Goal: Task Accomplishment & Management: Manage account settings

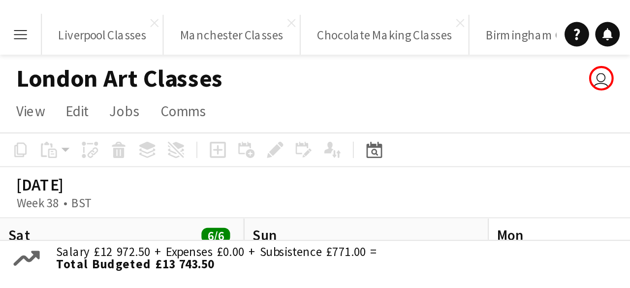
scroll to position [0, 339]
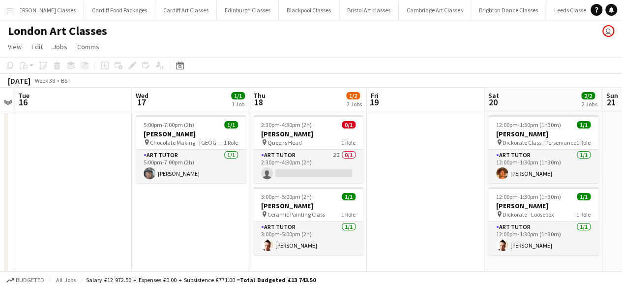
click at [17, 4] on button "Menu" at bounding box center [10, 10] width 20 height 20
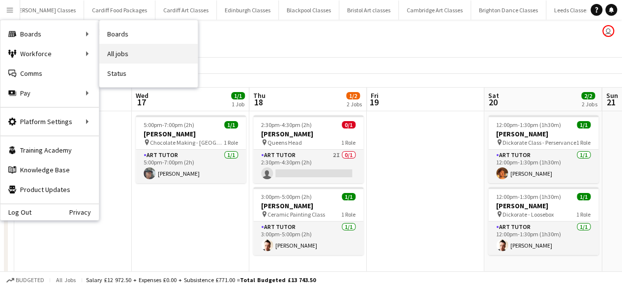
click at [114, 58] on link "All jobs" at bounding box center [148, 54] width 98 height 20
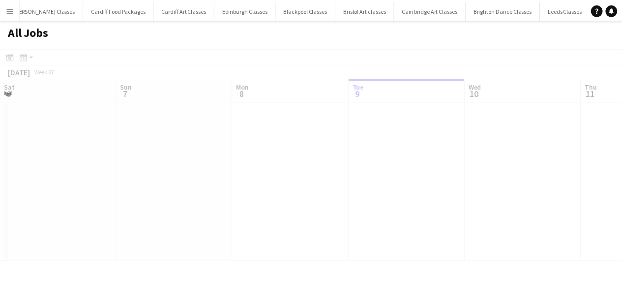
scroll to position [0, 235]
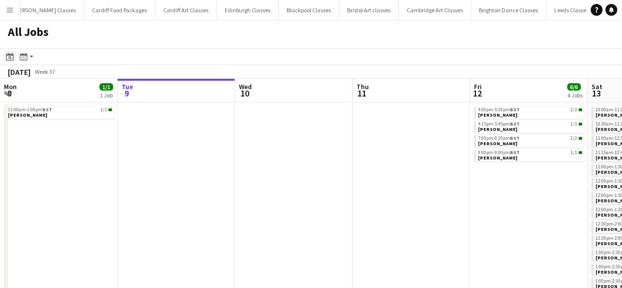
click at [10, 56] on icon at bounding box center [9, 57] width 7 height 8
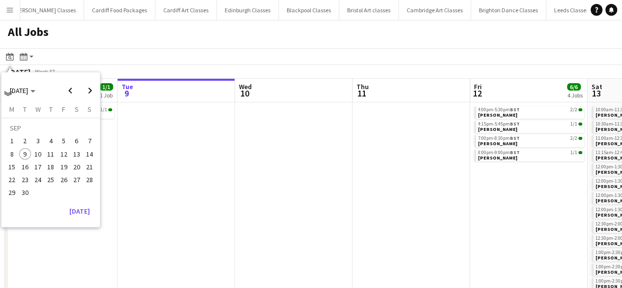
click at [53, 125] on span "18" at bounding box center [51, 167] width 12 height 12
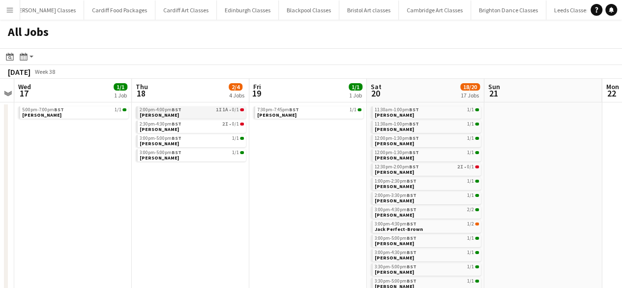
click at [179, 112] on span "[PERSON_NAME]" at bounding box center [159, 115] width 39 height 6
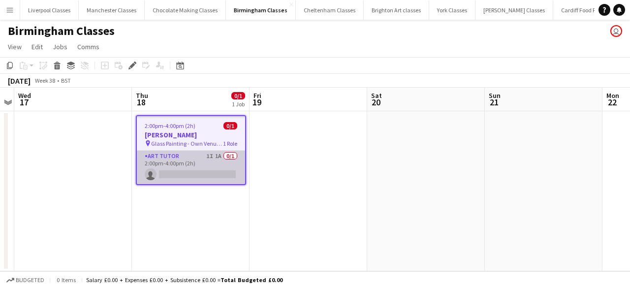
click at [197, 164] on app-card-role "Art Tutor 1I 1A 0/1 2:00pm-4:00pm (2h) single-neutral-actions" at bounding box center [191, 167] width 108 height 33
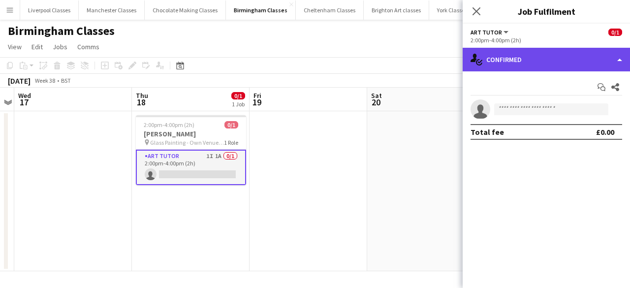
click at [515, 66] on div "single-neutral-actions-check-2 Confirmed" at bounding box center [546, 60] width 167 height 24
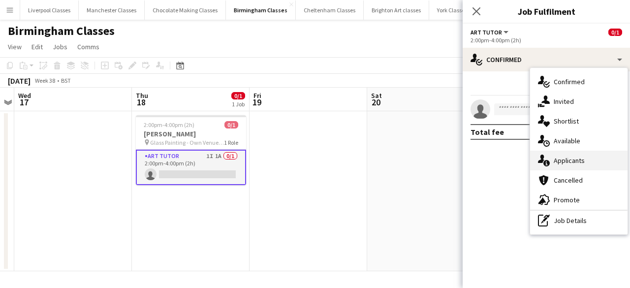
click at [564, 158] on span "Applicants" at bounding box center [569, 160] width 31 height 9
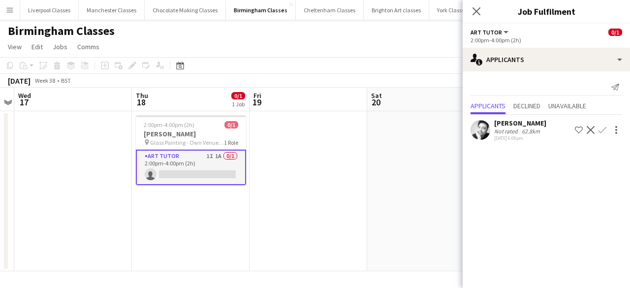
click at [379, 156] on app-date-cell at bounding box center [426, 191] width 118 height 160
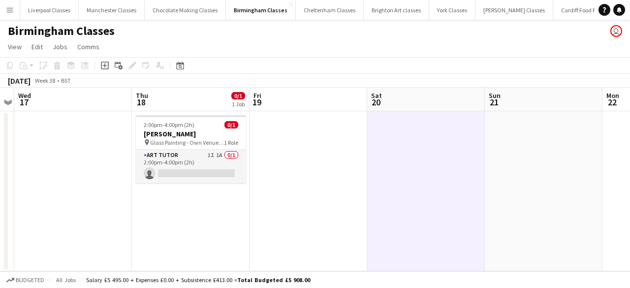
click at [6, 6] on app-icon "Menu" at bounding box center [10, 10] width 8 height 8
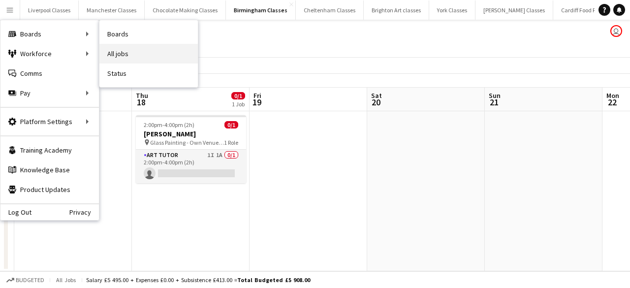
click at [129, 53] on link "All jobs" at bounding box center [148, 54] width 98 height 20
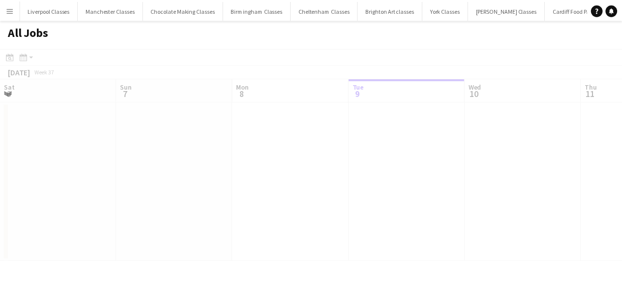
scroll to position [0, 235]
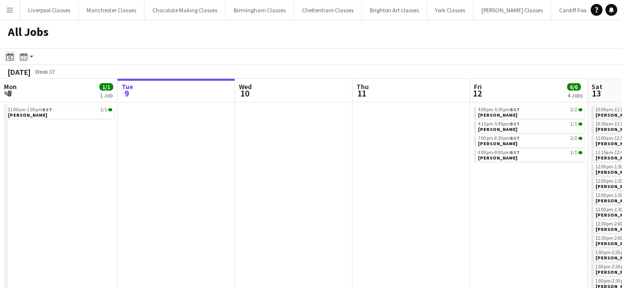
click at [7, 58] on icon "Date picker" at bounding box center [10, 57] width 8 height 8
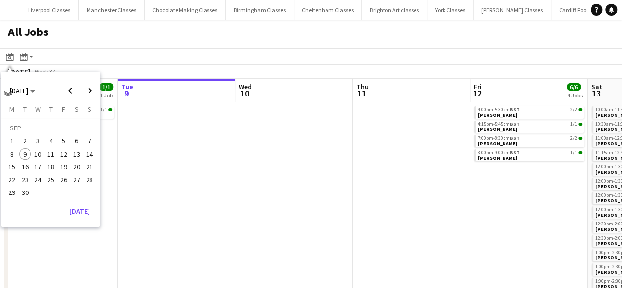
click at [57, 165] on button "18" at bounding box center [50, 166] width 13 height 13
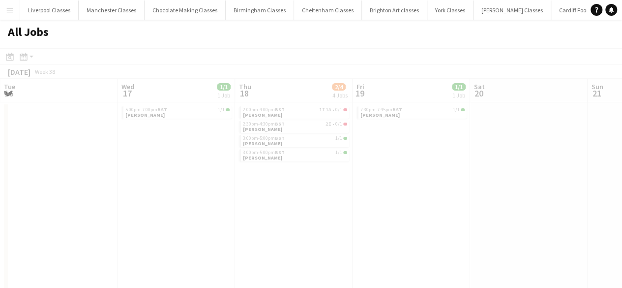
scroll to position [0, 339]
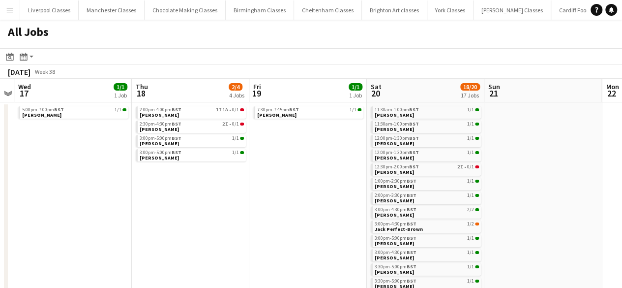
click at [301, 120] on div "7:30pm-7:45pm BST 1/1 [PERSON_NAME]" at bounding box center [308, 113] width 110 height 14
click at [288, 117] on link "7:30pm-7:45pm BST 1/1 [PERSON_NAME]" at bounding box center [309, 111] width 104 height 11
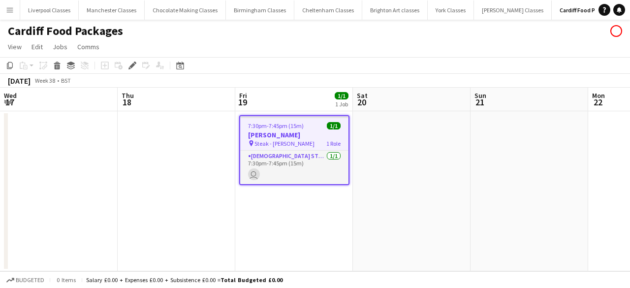
scroll to position [0, 339]
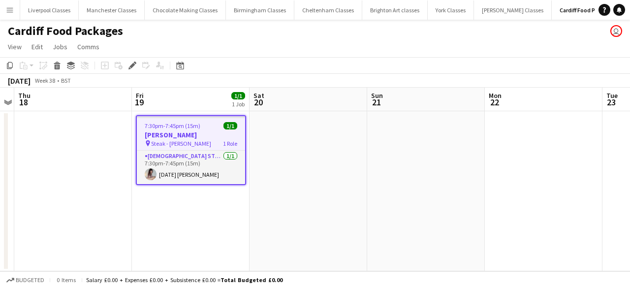
click at [5, 11] on button "Menu" at bounding box center [10, 10] width 20 height 20
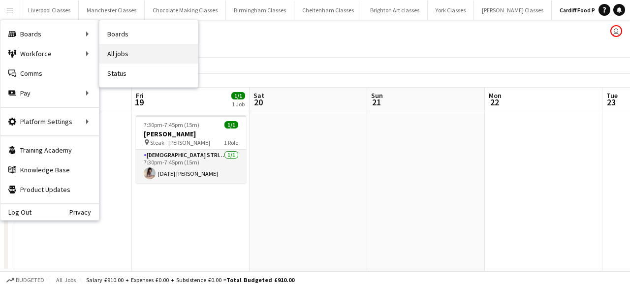
click at [128, 54] on link "All jobs" at bounding box center [148, 54] width 98 height 20
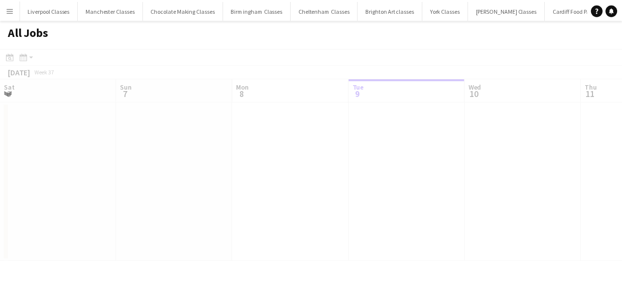
scroll to position [0, 235]
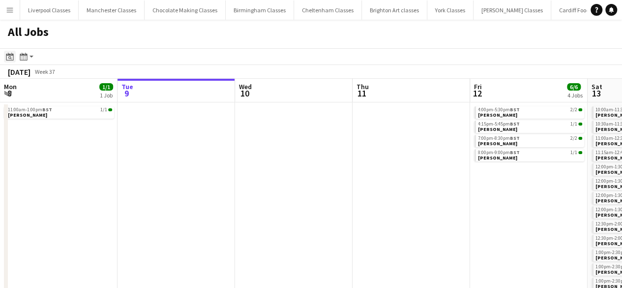
click at [12, 60] on icon "Date picker" at bounding box center [10, 57] width 8 height 8
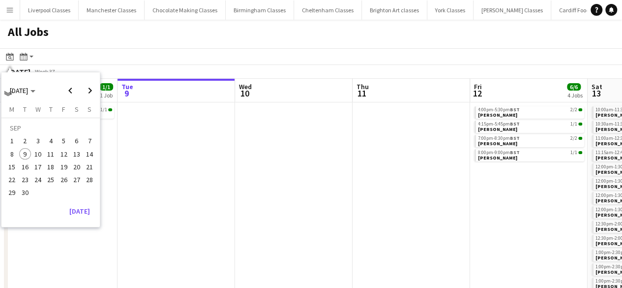
drag, startPoint x: 58, startPoint y: 166, endPoint x: 61, endPoint y: 161, distance: 5.1
click at [61, 161] on span "19" at bounding box center [64, 167] width 12 height 12
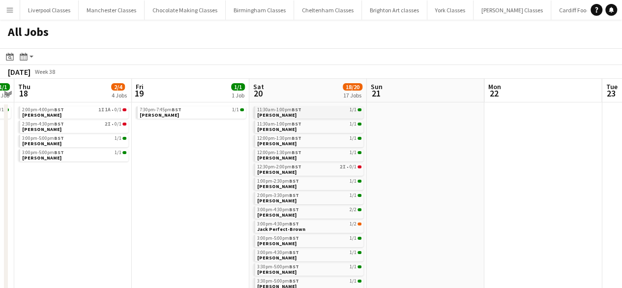
click at [271, 109] on span "11:30am-1:00pm BST" at bounding box center [279, 109] width 44 height 5
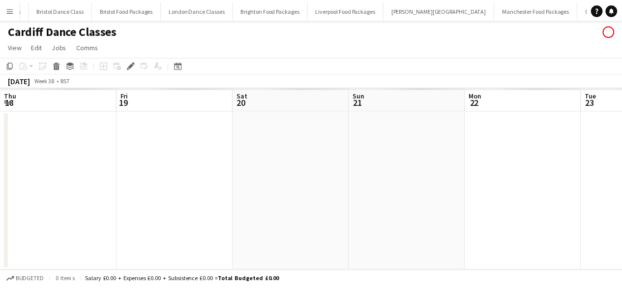
scroll to position [0, 339]
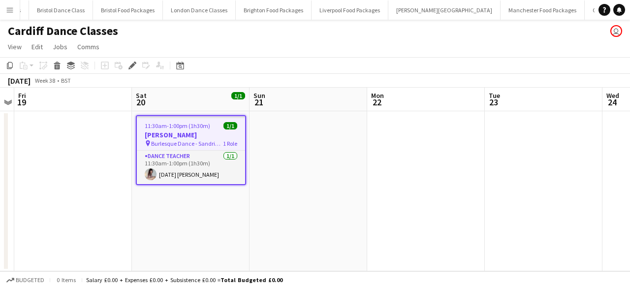
click at [9, 5] on button "Menu" at bounding box center [10, 10] width 20 height 20
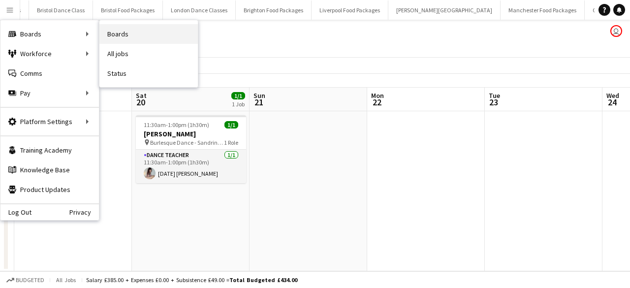
click at [122, 30] on link "Boards" at bounding box center [148, 34] width 98 height 20
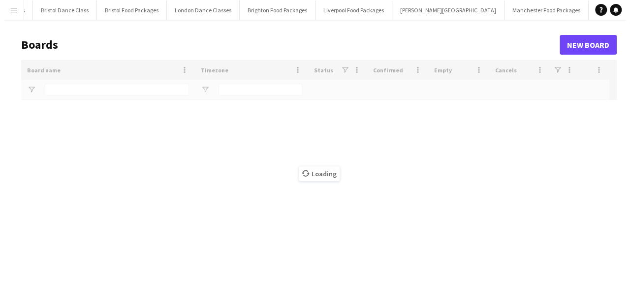
scroll to position [0, 1513]
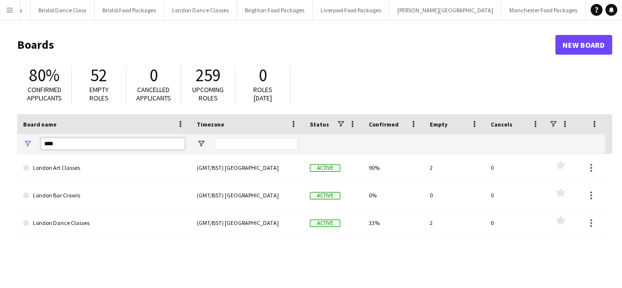
drag, startPoint x: 75, startPoint y: 146, endPoint x: 29, endPoint y: 143, distance: 46.3
click at [29, 143] on div "****" at bounding box center [104, 144] width 174 height 20
type input "****"
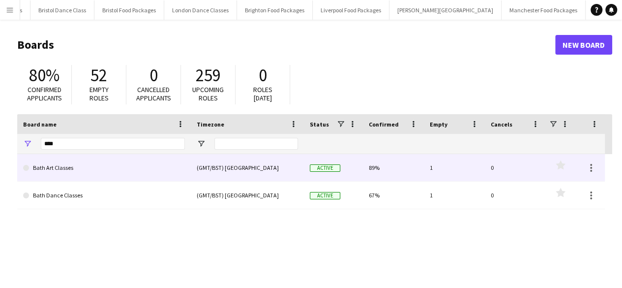
click at [45, 162] on link "Bath Art Classes" at bounding box center [104, 168] width 162 height 28
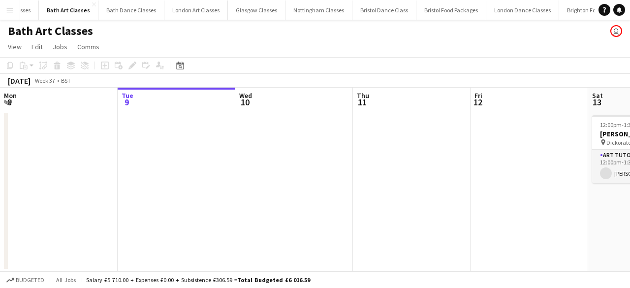
scroll to position [0, 1170]
click at [180, 68] on icon "Date picker" at bounding box center [180, 66] width 8 height 8
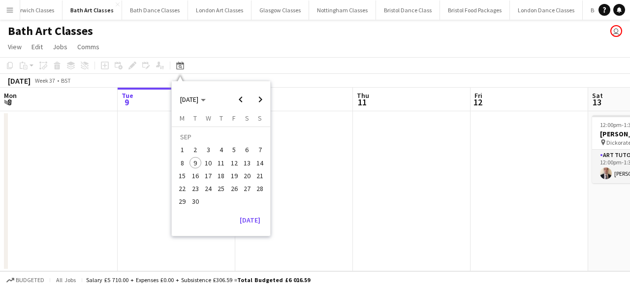
click at [227, 176] on button "18" at bounding box center [221, 175] width 13 height 13
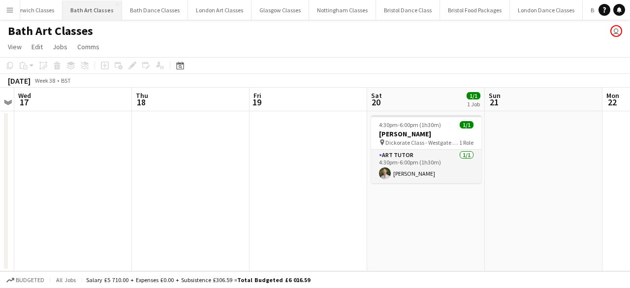
drag, startPoint x: 11, startPoint y: 8, endPoint x: 25, endPoint y: 13, distance: 14.2
click at [11, 8] on app-icon "Menu" at bounding box center [10, 10] width 8 height 8
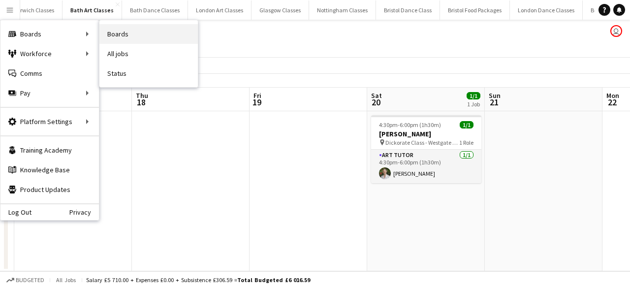
click at [110, 37] on link "Boards" at bounding box center [148, 34] width 98 height 20
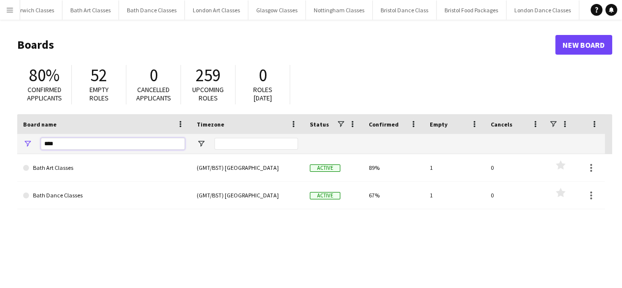
drag, startPoint x: 67, startPoint y: 144, endPoint x: 27, endPoint y: 148, distance: 41.0
click at [27, 148] on div "****" at bounding box center [104, 144] width 174 height 20
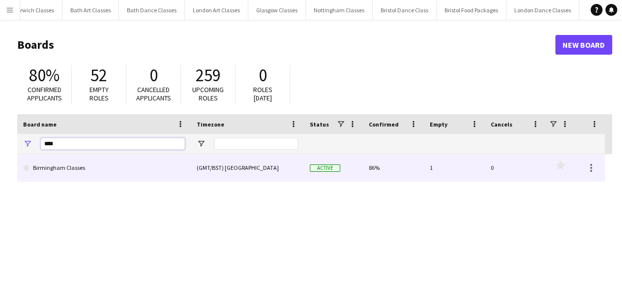
type input "****"
click at [68, 162] on link "Birmingham Classes" at bounding box center [104, 168] width 162 height 28
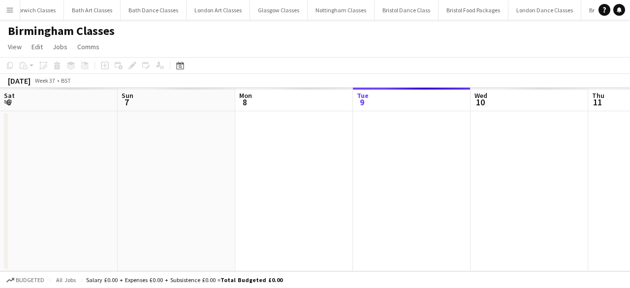
scroll to position [0, 235]
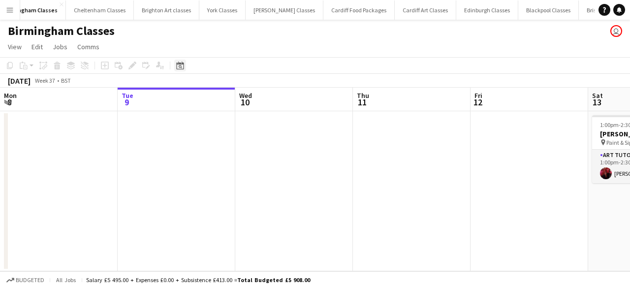
click at [184, 65] on div "Date picker" at bounding box center [180, 66] width 12 height 12
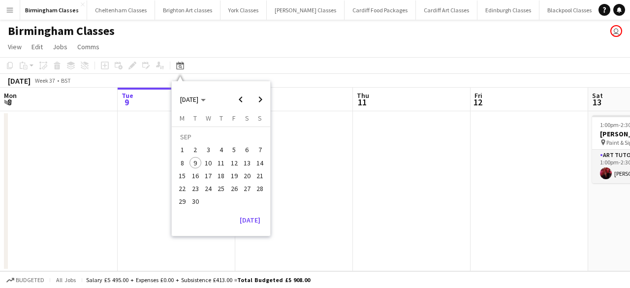
scroll to position [0, 202]
click at [233, 178] on span "19" at bounding box center [234, 176] width 12 height 12
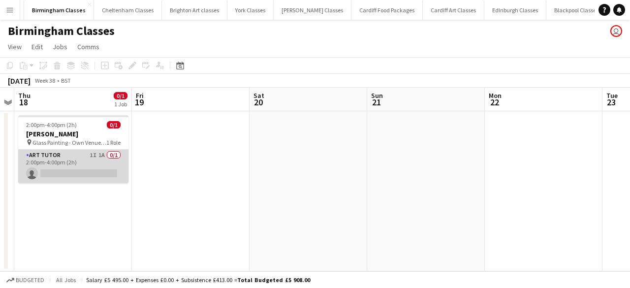
click at [77, 164] on app-card-role "Art Tutor 1I 1A 0/1 2:00pm-4:00pm (2h) single-neutral-actions" at bounding box center [73, 166] width 110 height 33
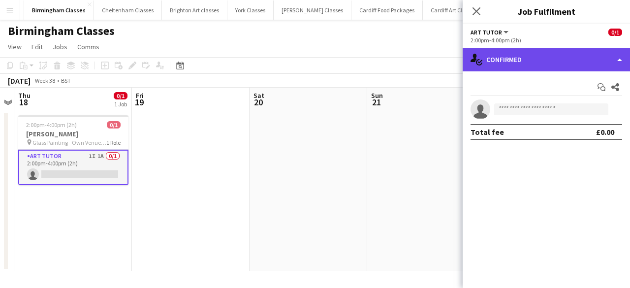
click at [569, 64] on div "single-neutral-actions-check-2 Confirmed" at bounding box center [546, 60] width 167 height 24
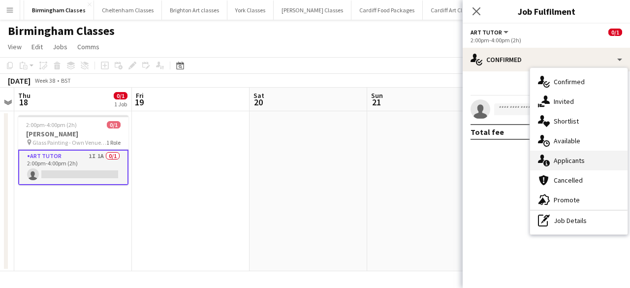
click at [567, 158] on span "Applicants" at bounding box center [569, 160] width 31 height 9
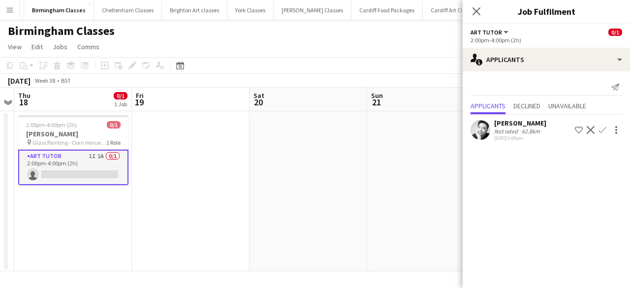
click at [602, 126] on app-icon "Confirm" at bounding box center [602, 130] width 8 height 8
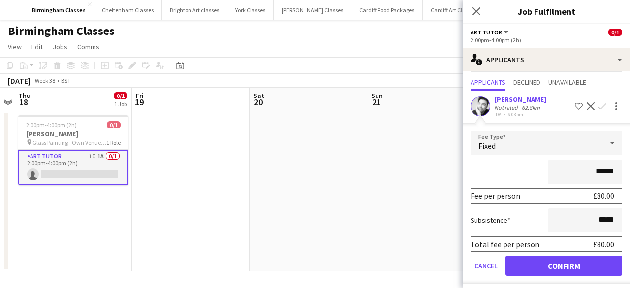
scroll to position [29, 0]
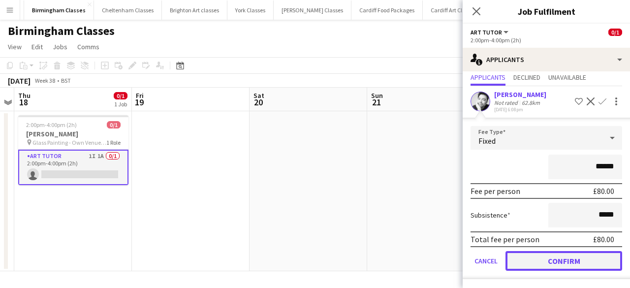
click at [563, 253] on button "Confirm" at bounding box center [563, 261] width 117 height 20
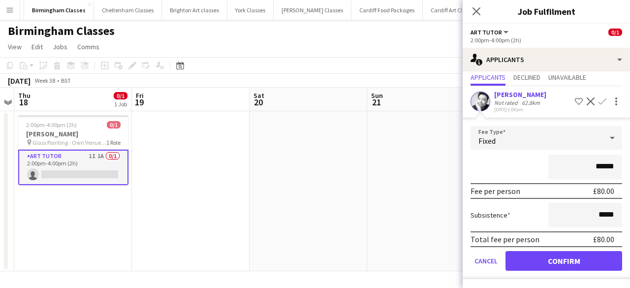
scroll to position [0, 0]
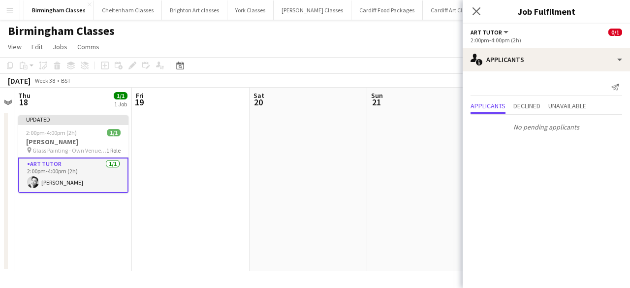
click at [403, 202] on app-date-cell at bounding box center [426, 191] width 118 height 160
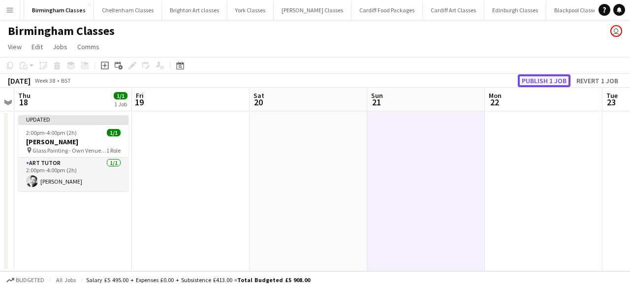
click at [548, 82] on button "Publish 1 job" at bounding box center [544, 80] width 53 height 13
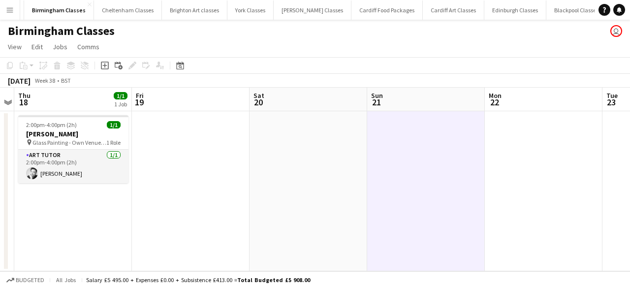
click at [13, 10] on app-icon "Menu" at bounding box center [10, 10] width 8 height 8
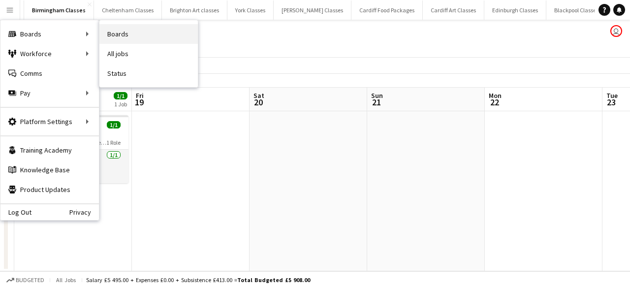
click at [129, 36] on link "Boards" at bounding box center [148, 34] width 98 height 20
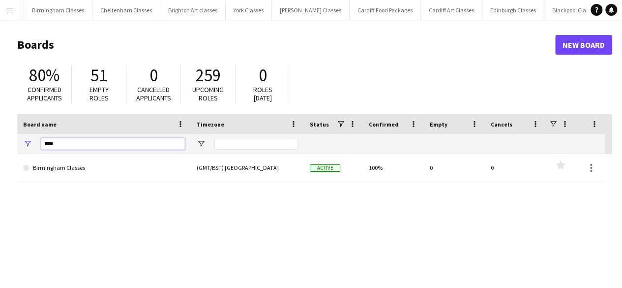
drag, startPoint x: 82, startPoint y: 145, endPoint x: 15, endPoint y: 145, distance: 66.9
click at [15, 145] on main "Boards New Board 80% Confirmed applicants 51 Empty roles 0 Cancelled applicants…" at bounding box center [311, 197] width 622 height 355
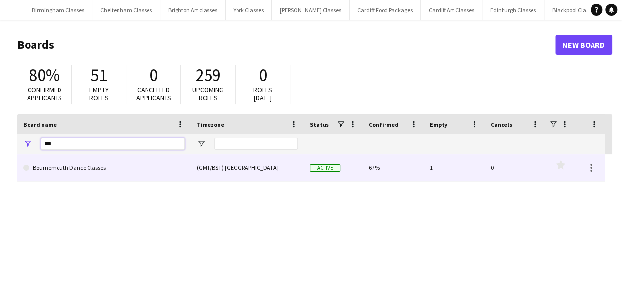
type input "***"
click at [60, 166] on link "Bournemouth Dance Classes" at bounding box center [104, 168] width 162 height 28
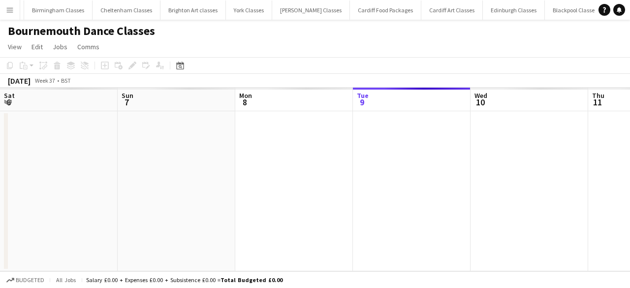
scroll to position [0, 235]
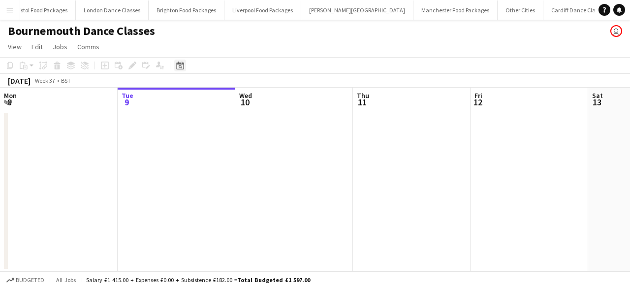
click at [184, 63] on div "Date picker" at bounding box center [180, 66] width 12 height 12
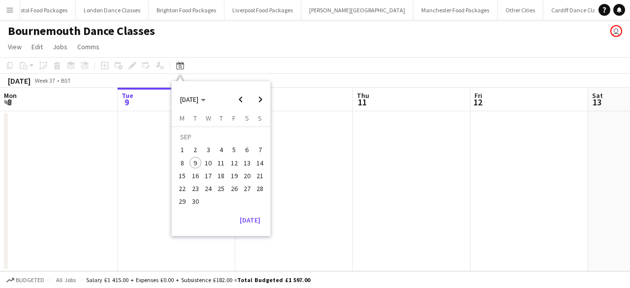
click at [233, 177] on span "19" at bounding box center [234, 176] width 12 height 12
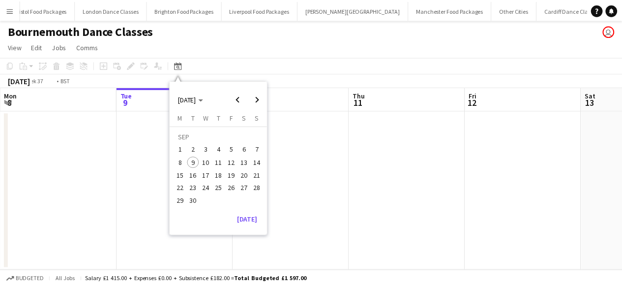
scroll to position [0, 339]
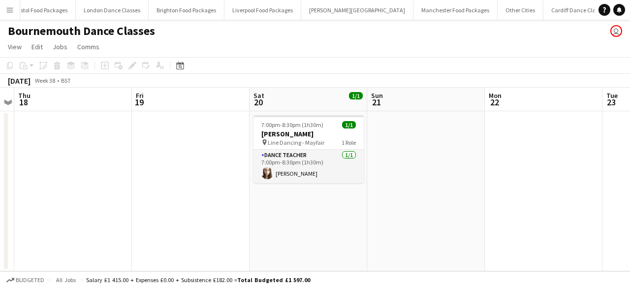
drag, startPoint x: 8, startPoint y: 13, endPoint x: 37, endPoint y: 21, distance: 30.1
click at [8, 13] on app-icon "Menu" at bounding box center [10, 10] width 8 height 8
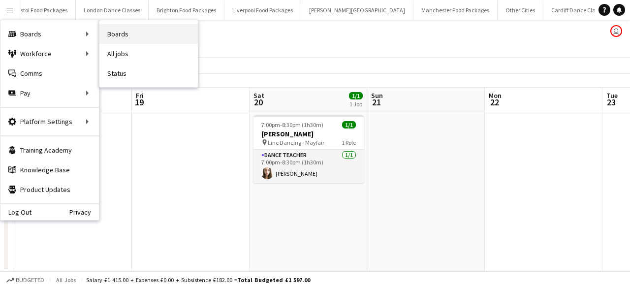
click at [134, 31] on link "Boards" at bounding box center [148, 34] width 98 height 20
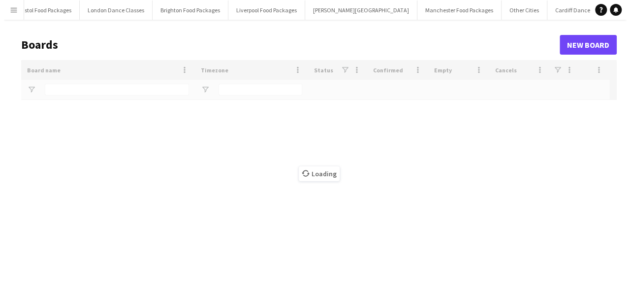
scroll to position [0, 1599]
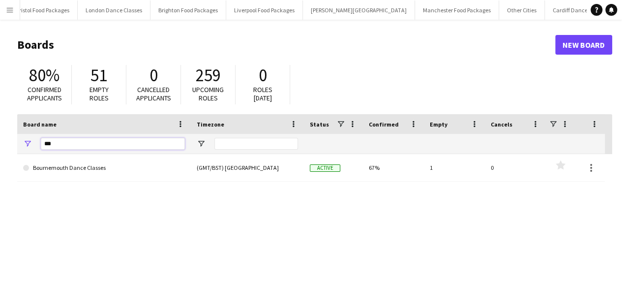
drag, startPoint x: 71, startPoint y: 144, endPoint x: 14, endPoint y: 144, distance: 57.6
click at [14, 144] on main "Boards New Board 80% Confirmed applicants 51 Empty roles 0 Cancelled applicants…" at bounding box center [311, 197] width 622 height 355
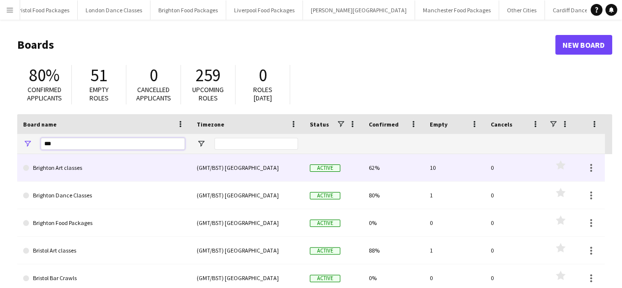
type input "***"
click at [78, 169] on link "Brighton Art classes" at bounding box center [104, 168] width 162 height 28
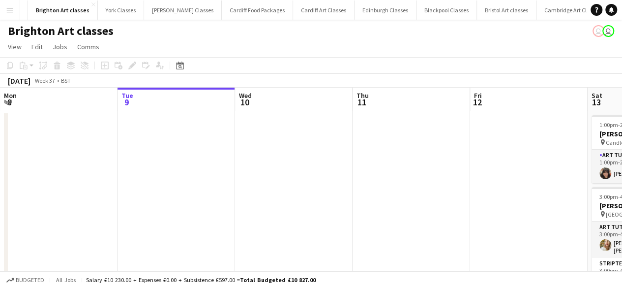
scroll to position [0, 334]
click at [181, 65] on icon "Date picker" at bounding box center [180, 66] width 8 height 8
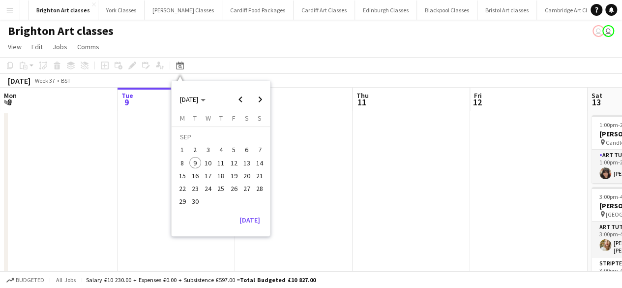
click at [239, 182] on button "26" at bounding box center [233, 188] width 13 height 13
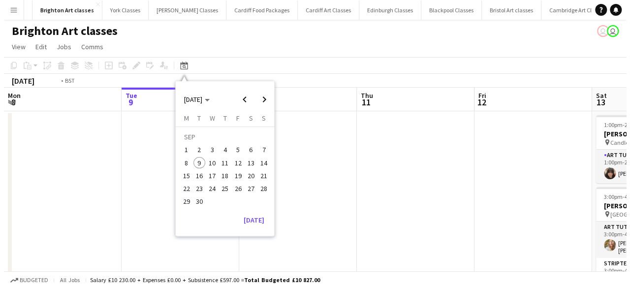
scroll to position [0, 339]
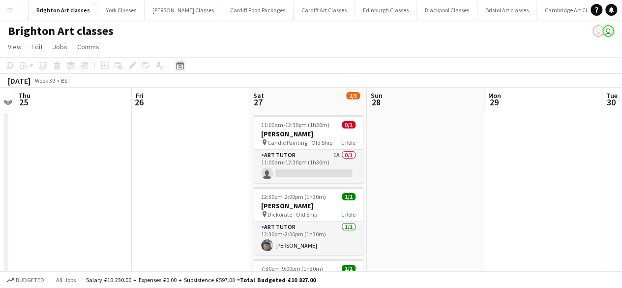
click at [182, 63] on icon at bounding box center [179, 66] width 7 height 8
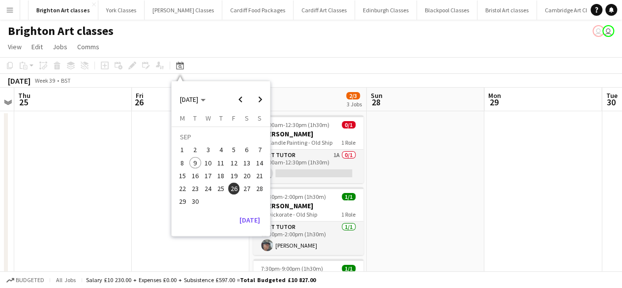
click at [247, 172] on span "20" at bounding box center [247, 176] width 12 height 12
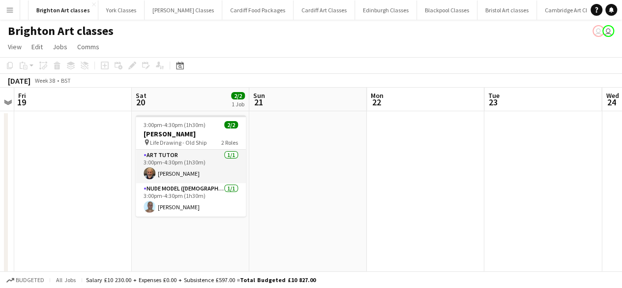
click at [12, 13] on app-icon "Menu" at bounding box center [10, 10] width 8 height 8
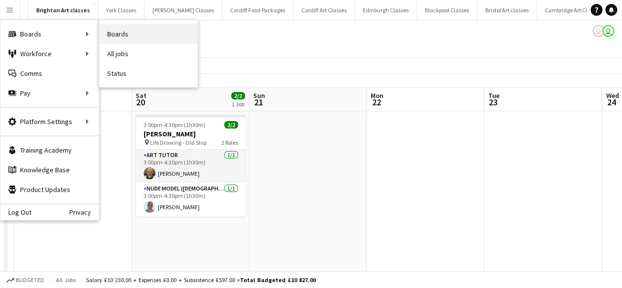
click at [116, 35] on link "Boards" at bounding box center [148, 34] width 98 height 20
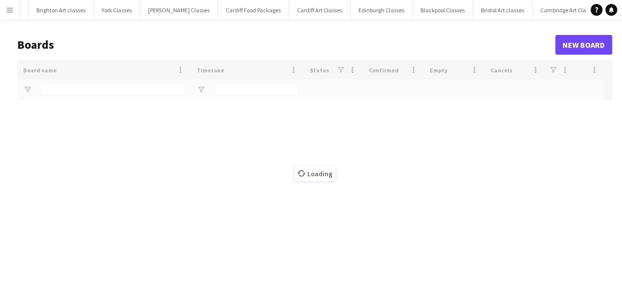
type input "***"
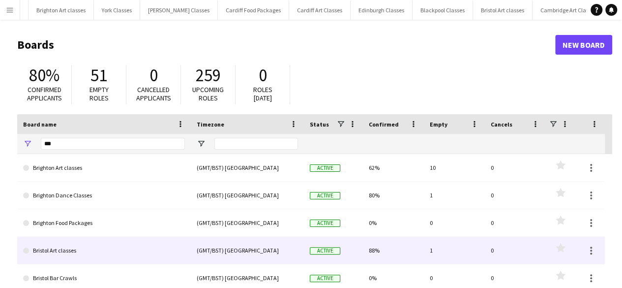
click at [95, 249] on link "Bristol Art classes" at bounding box center [104, 251] width 162 height 28
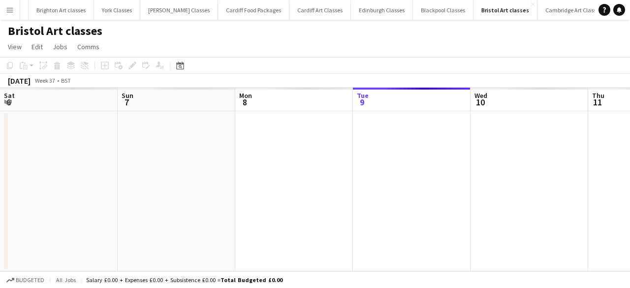
scroll to position [0, 235]
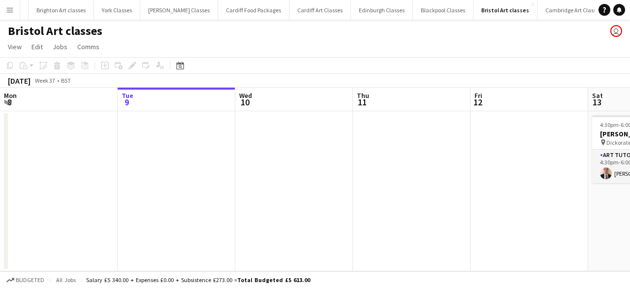
click at [189, 69] on app-toolbar "Copy Paste Paste Ctrl+V Paste with crew Ctrl+Shift+V Paste linked Job Delete Gr…" at bounding box center [315, 65] width 630 height 17
click at [184, 67] on icon at bounding box center [179, 66] width 7 height 8
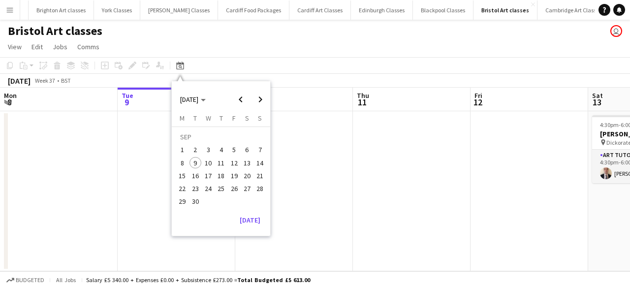
click at [233, 172] on span "19" at bounding box center [234, 176] width 12 height 12
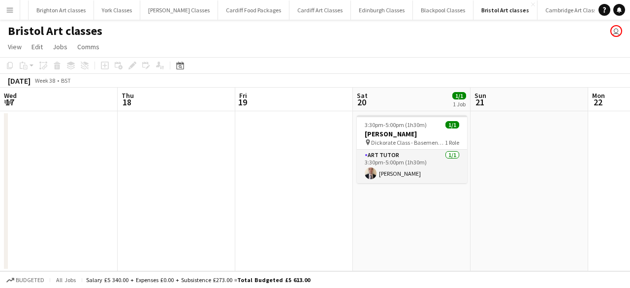
scroll to position [0, 339]
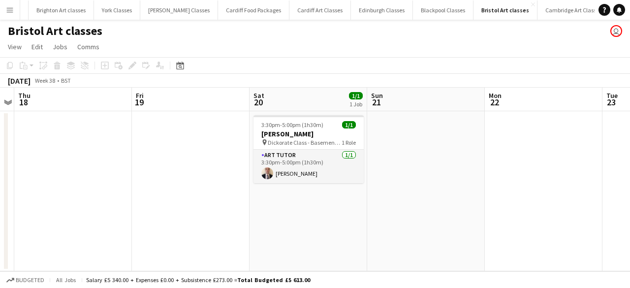
drag, startPoint x: 11, startPoint y: 6, endPoint x: 51, endPoint y: 29, distance: 45.8
click at [11, 6] on app-icon "Menu" at bounding box center [10, 10] width 8 height 8
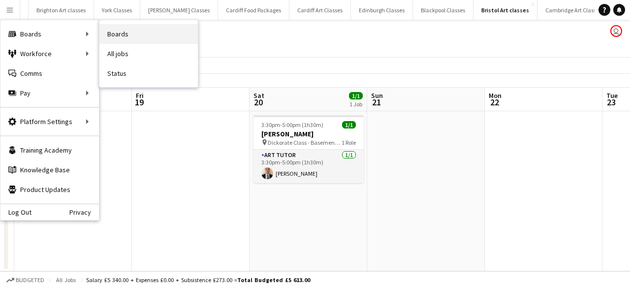
click at [124, 33] on link "Boards" at bounding box center [148, 34] width 98 height 20
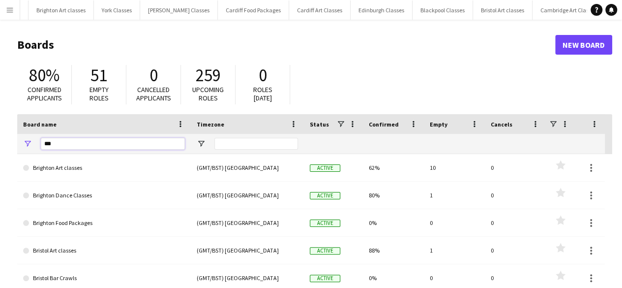
drag, startPoint x: 57, startPoint y: 144, endPoint x: 35, endPoint y: 140, distance: 22.6
click at [35, 140] on div "***" at bounding box center [104, 144] width 174 height 20
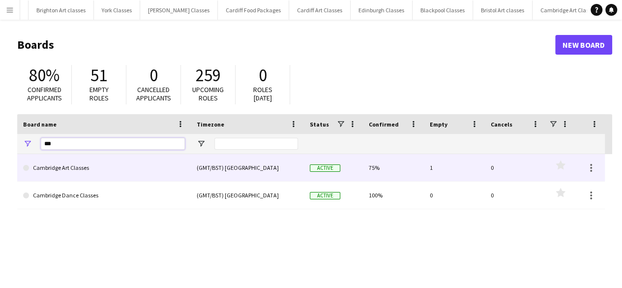
type input "***"
click at [71, 163] on link "Cambridge Art Classes" at bounding box center [104, 168] width 162 height 28
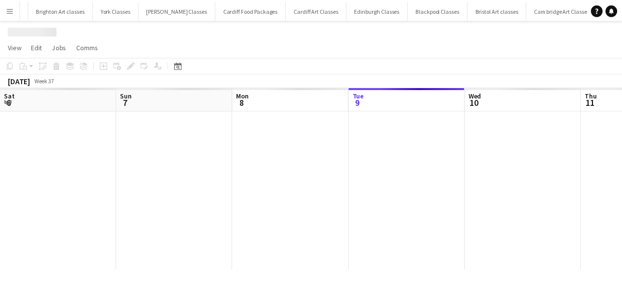
scroll to position [0, 235]
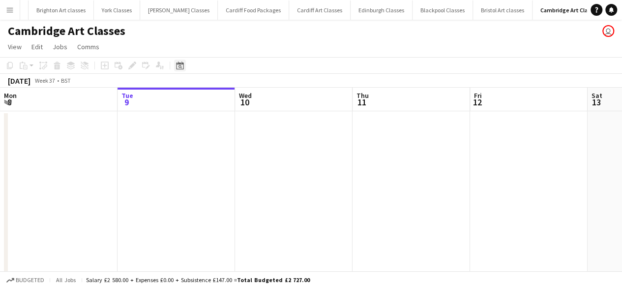
click at [176, 63] on icon "Date picker" at bounding box center [180, 66] width 8 height 8
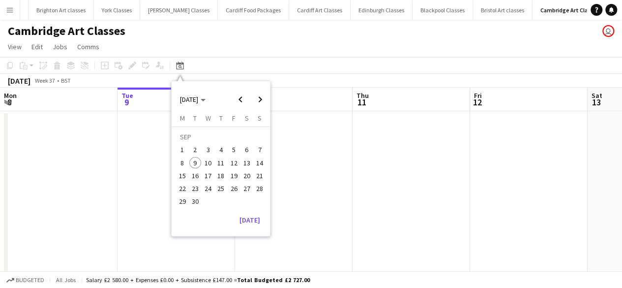
click at [233, 172] on span "19" at bounding box center [234, 176] width 12 height 12
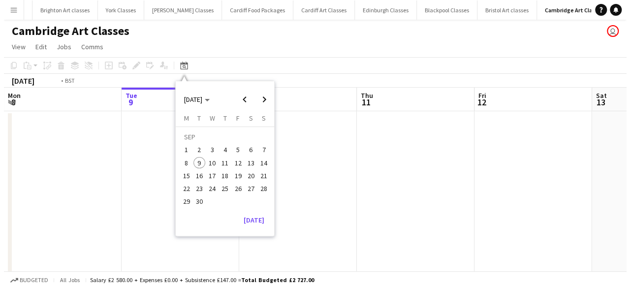
scroll to position [0, 339]
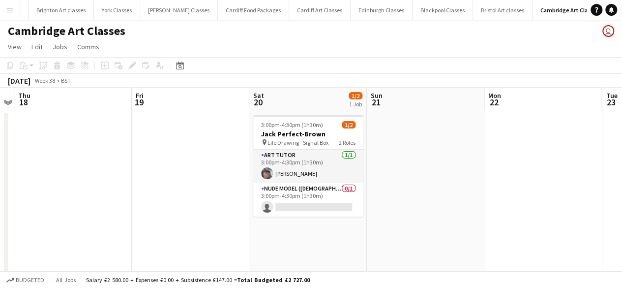
drag, startPoint x: 8, startPoint y: 5, endPoint x: 15, endPoint y: 7, distance: 7.2
click at [8, 6] on app-icon "Menu" at bounding box center [10, 10] width 8 height 8
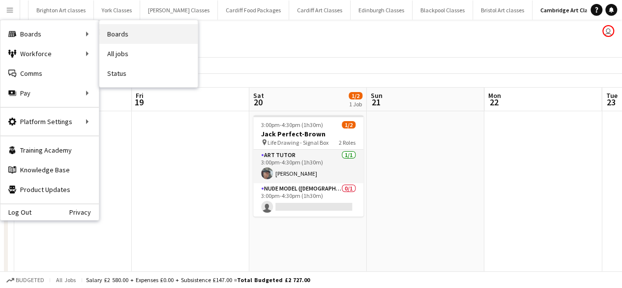
click at [123, 33] on link "Boards" at bounding box center [148, 34] width 98 height 20
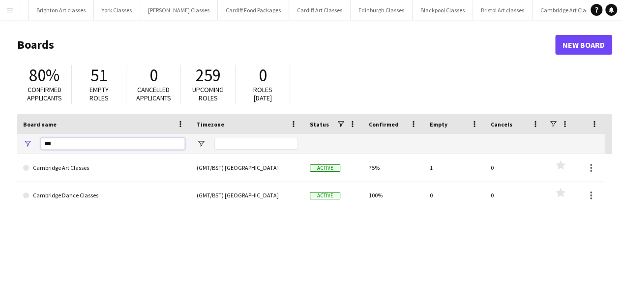
drag, startPoint x: 48, startPoint y: 143, endPoint x: 30, endPoint y: 143, distance: 18.2
click at [30, 143] on div "***" at bounding box center [104, 144] width 174 height 20
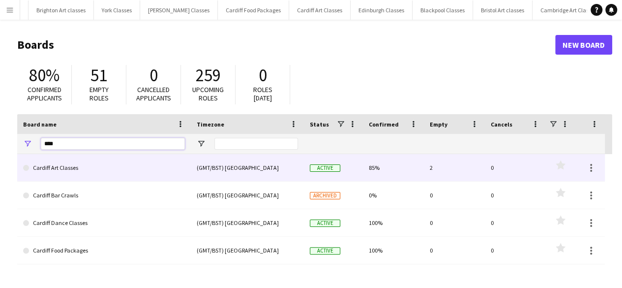
type input "****"
click at [82, 168] on link "Cardiff Art Classes" at bounding box center [104, 168] width 162 height 28
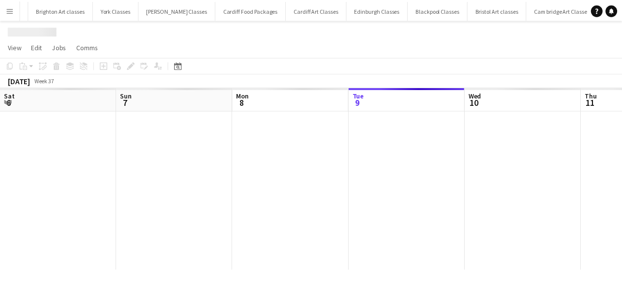
scroll to position [0, 235]
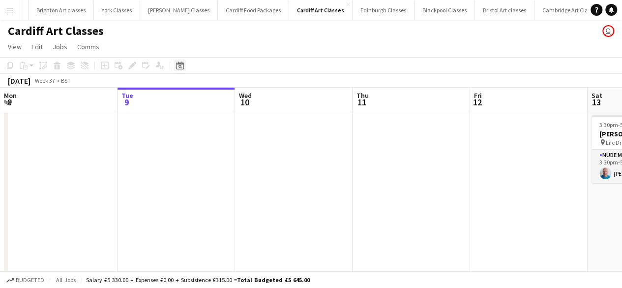
click at [183, 60] on div "Date picker" at bounding box center [180, 66] width 12 height 12
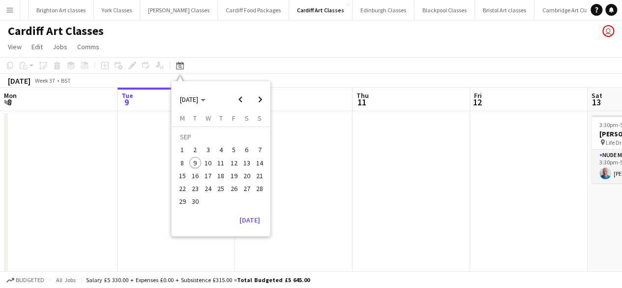
click at [229, 171] on button "19" at bounding box center [233, 175] width 13 height 13
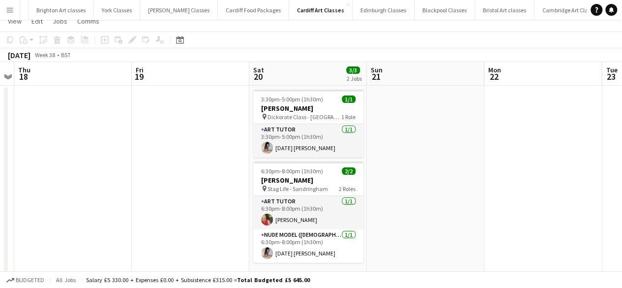
scroll to position [37, 0]
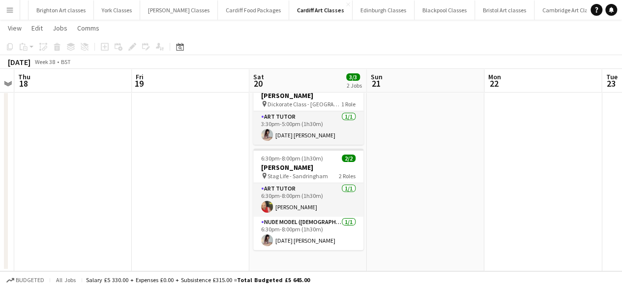
click at [7, 9] on app-icon "Menu" at bounding box center [10, 10] width 8 height 8
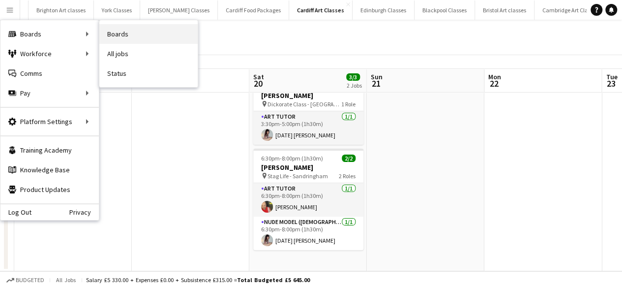
click at [129, 34] on link "Boards" at bounding box center [148, 34] width 98 height 20
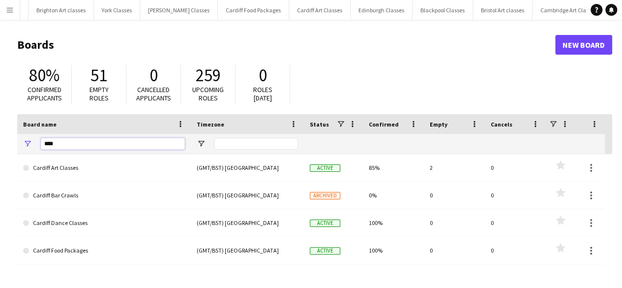
drag, startPoint x: 70, startPoint y: 145, endPoint x: 31, endPoint y: 144, distance: 39.9
click at [31, 144] on div "****" at bounding box center [104, 144] width 174 height 20
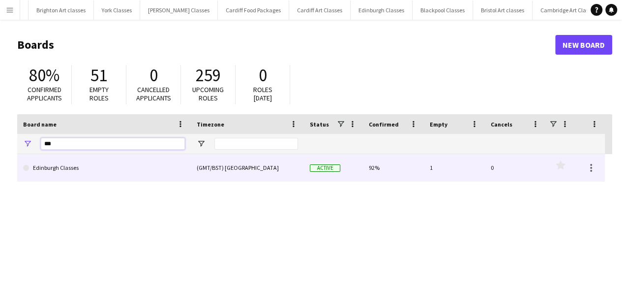
type input "***"
click at [88, 170] on link "Edinburgh Classes" at bounding box center [104, 168] width 162 height 28
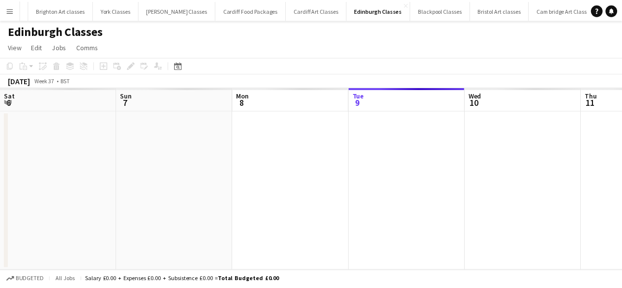
scroll to position [0, 235]
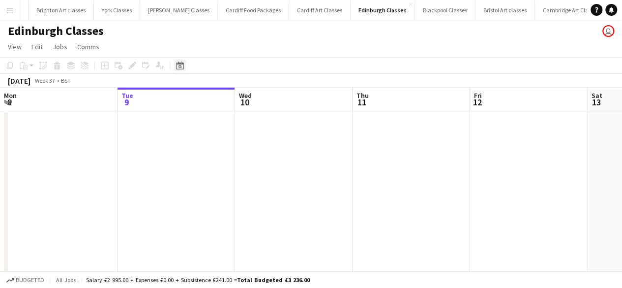
click at [185, 62] on div "Date picker" at bounding box center [180, 66] width 12 height 12
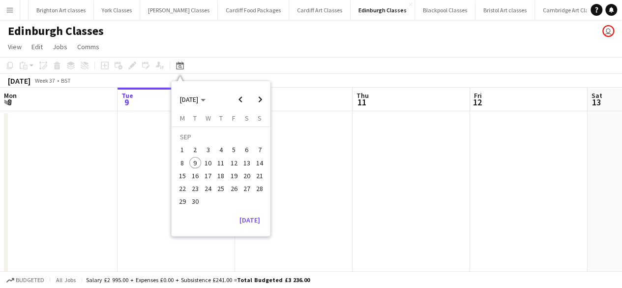
click at [234, 175] on span "19" at bounding box center [234, 176] width 12 height 12
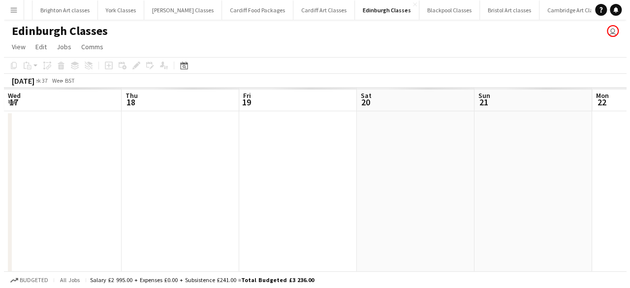
scroll to position [0, 339]
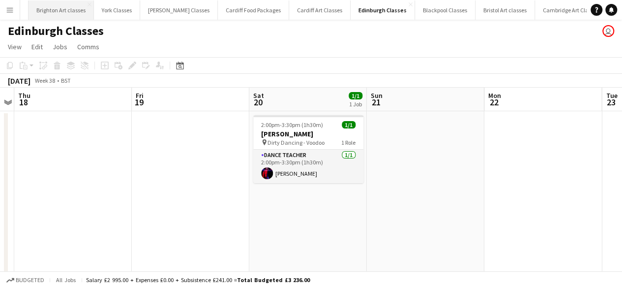
drag, startPoint x: 13, startPoint y: 12, endPoint x: 26, endPoint y: 16, distance: 13.9
click at [12, 11] on app-icon "Menu" at bounding box center [10, 10] width 8 height 8
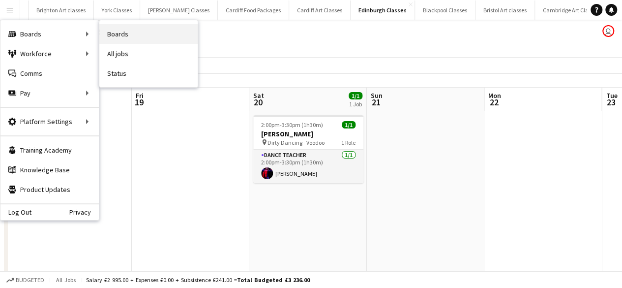
click at [109, 35] on link "Boards" at bounding box center [148, 34] width 98 height 20
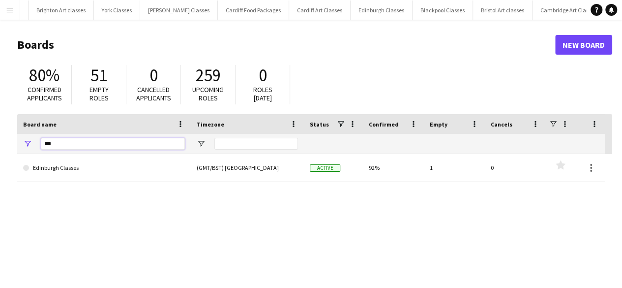
drag, startPoint x: 64, startPoint y: 141, endPoint x: 24, endPoint y: 144, distance: 40.0
click at [24, 144] on div "***" at bounding box center [104, 144] width 174 height 20
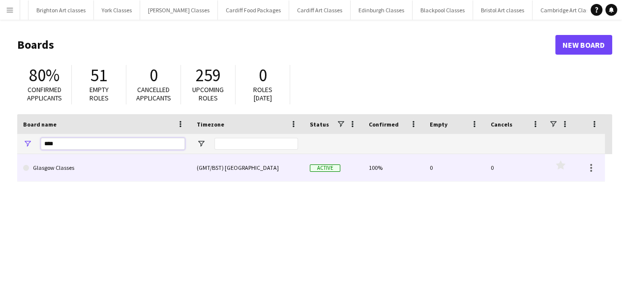
type input "****"
click at [69, 170] on link "Glasgow Classes" at bounding box center [104, 168] width 162 height 28
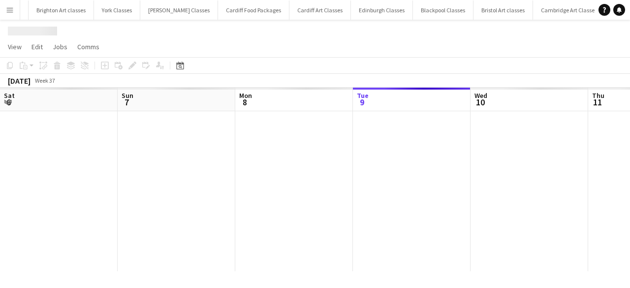
scroll to position [0, 235]
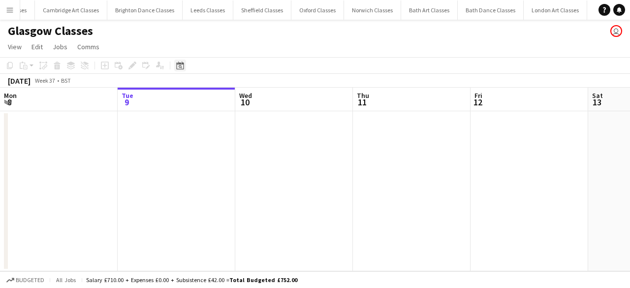
click at [176, 68] on icon "Date picker" at bounding box center [180, 66] width 8 height 8
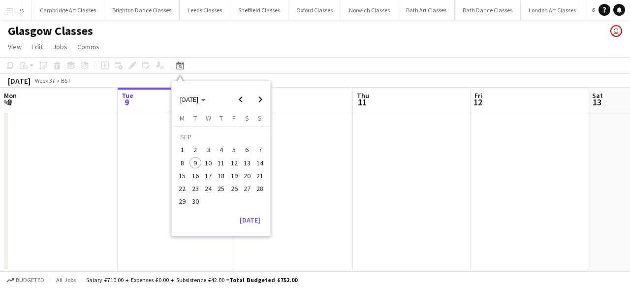
click at [221, 174] on span "18" at bounding box center [221, 176] width 12 height 12
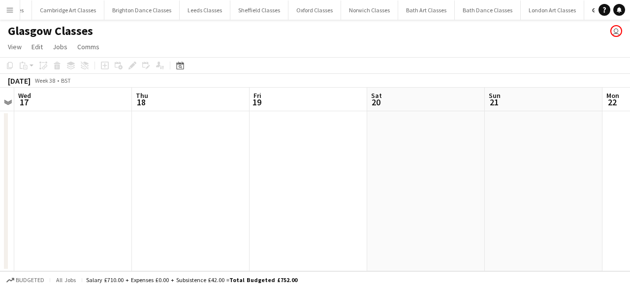
click at [13, 9] on app-icon "Menu" at bounding box center [10, 10] width 8 height 8
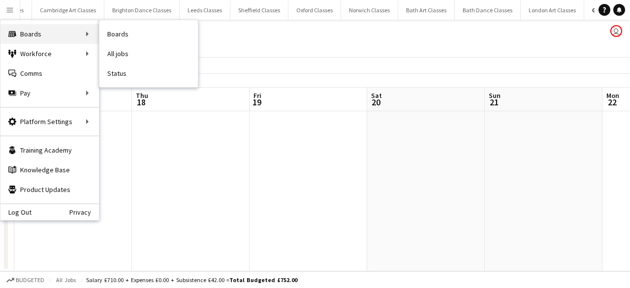
click at [81, 36] on div "Boards Boards" at bounding box center [49, 34] width 98 height 20
click at [116, 34] on link "Boards" at bounding box center [148, 34] width 98 height 20
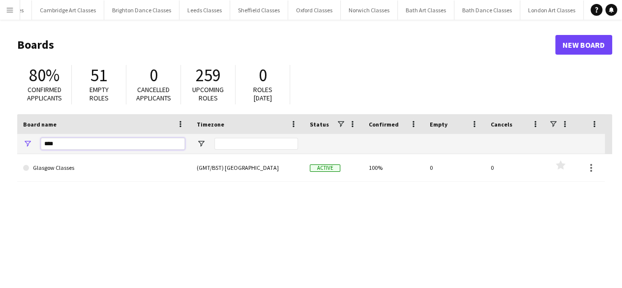
drag, startPoint x: 53, startPoint y: 145, endPoint x: 26, endPoint y: 145, distance: 27.6
click at [26, 145] on div "****" at bounding box center [104, 144] width 174 height 20
type input "*"
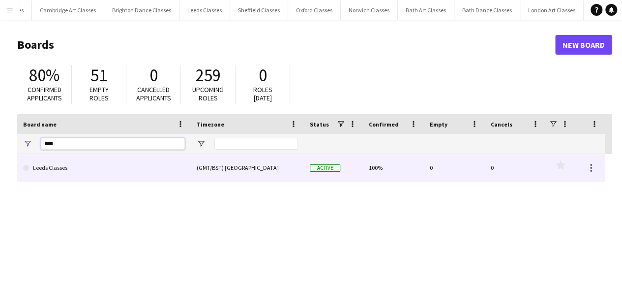
type input "****"
click at [74, 167] on link "Leeds Classes" at bounding box center [104, 168] width 162 height 28
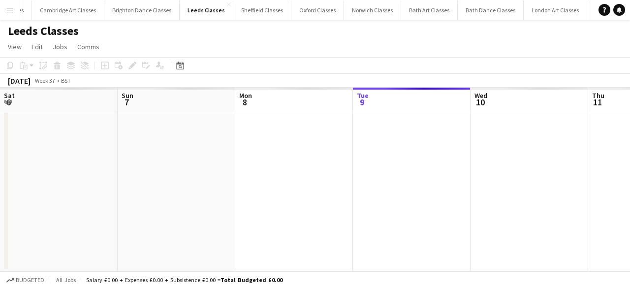
scroll to position [0, 235]
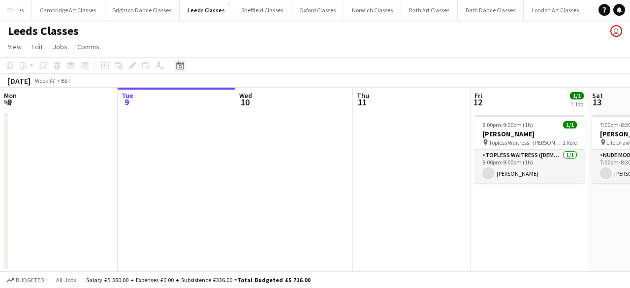
click at [178, 66] on icon "Date picker" at bounding box center [180, 66] width 8 height 8
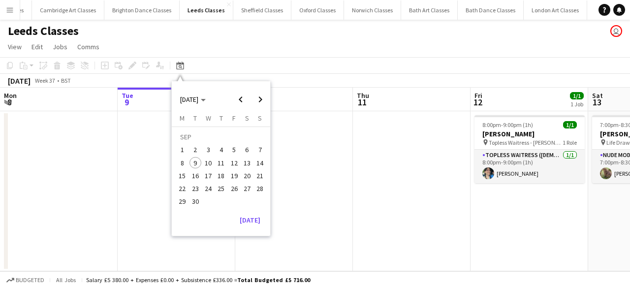
click at [232, 173] on span "19" at bounding box center [234, 176] width 12 height 12
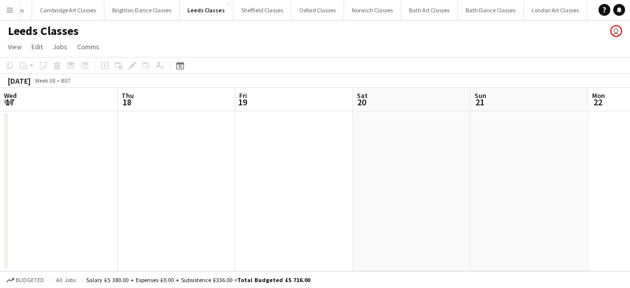
scroll to position [0, 339]
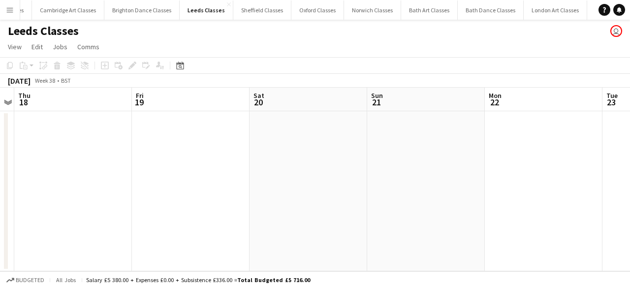
click at [12, 9] on app-icon "Menu" at bounding box center [10, 10] width 8 height 8
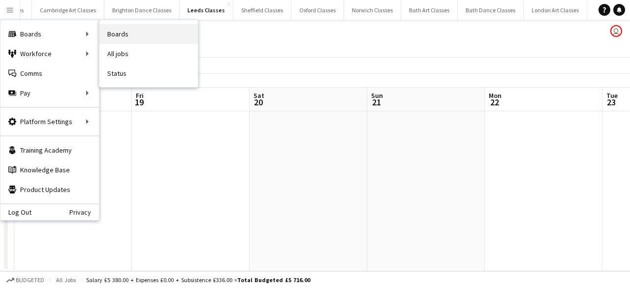
click at [131, 32] on link "Boards" at bounding box center [148, 34] width 98 height 20
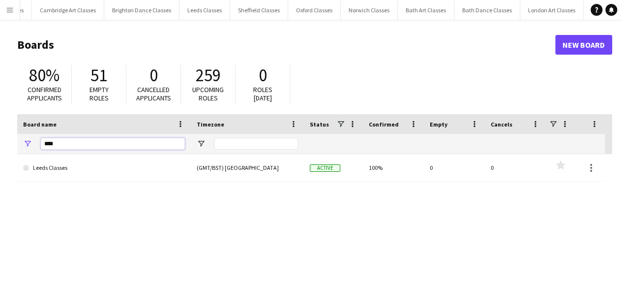
drag, startPoint x: 74, startPoint y: 147, endPoint x: 32, endPoint y: 146, distance: 41.9
click at [32, 146] on div "****" at bounding box center [104, 144] width 174 height 20
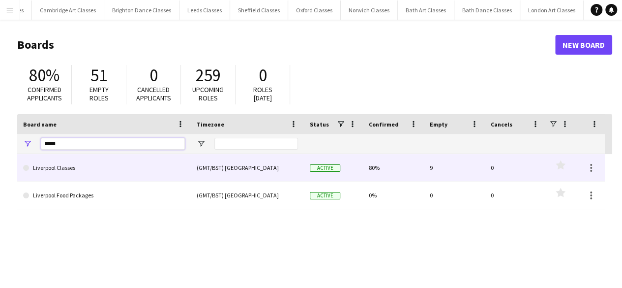
type input "*****"
click at [63, 165] on link "Liverpool Classes" at bounding box center [104, 168] width 162 height 28
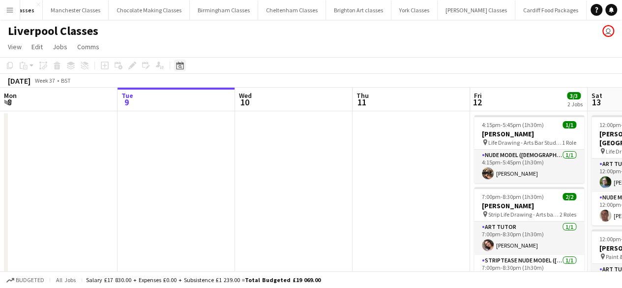
scroll to position [0, 11]
click at [183, 69] on icon at bounding box center [179, 66] width 7 height 8
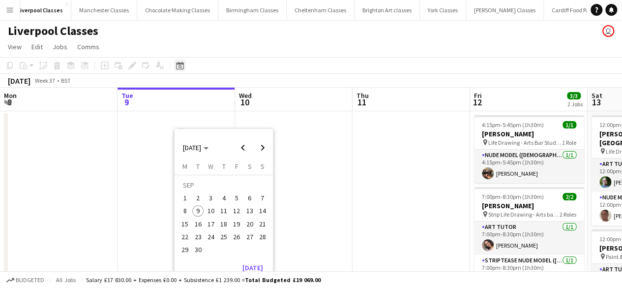
scroll to position [0, 0]
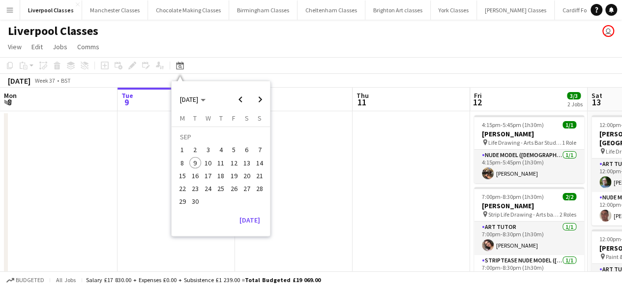
click at [233, 173] on span "19" at bounding box center [234, 176] width 12 height 12
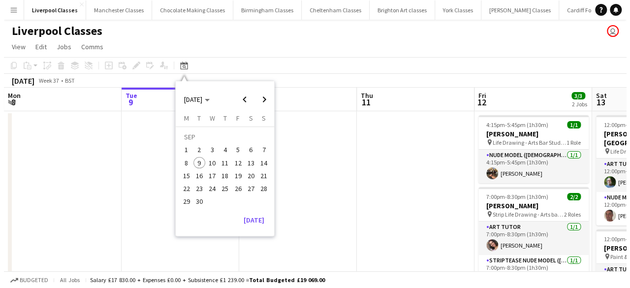
scroll to position [0, 339]
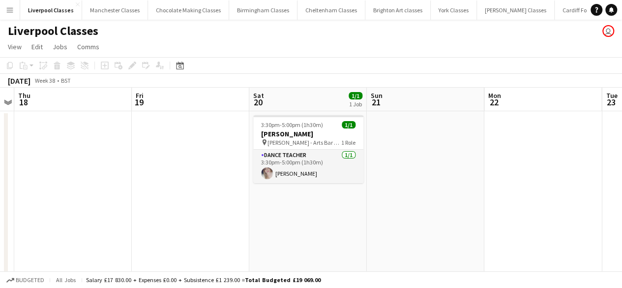
click at [14, 15] on button "Menu" at bounding box center [10, 10] width 20 height 20
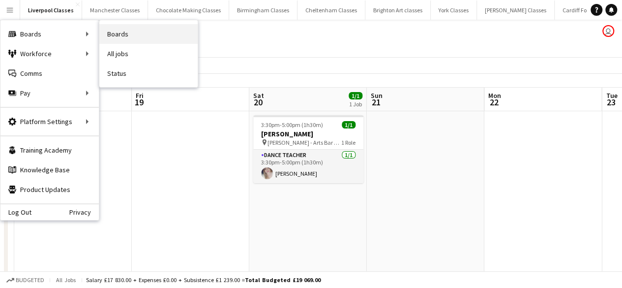
click at [104, 37] on link "Boards" at bounding box center [148, 34] width 98 height 20
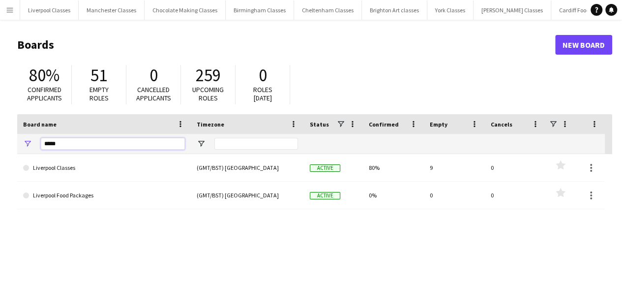
drag, startPoint x: 75, startPoint y: 142, endPoint x: -2, endPoint y: 141, distance: 77.3
click at [0, 141] on html "Menu Boards Boards Boards All jobs Status Workforce Workforce My Workforce Recr…" at bounding box center [311, 187] width 622 height 375
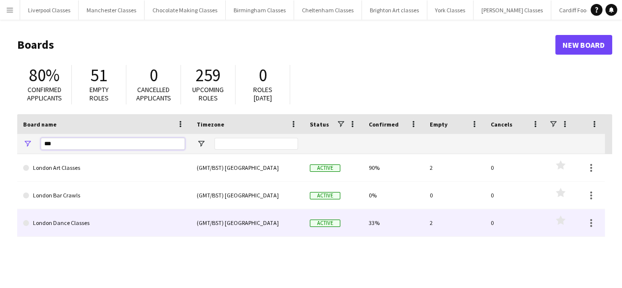
type input "***"
click at [65, 215] on link "London Dance Classes" at bounding box center [104, 223] width 162 height 28
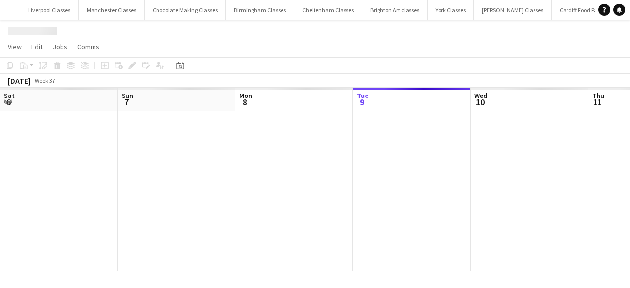
scroll to position [0, 235]
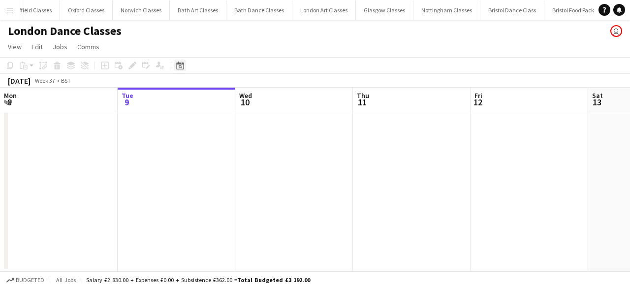
click at [186, 61] on div "Date picker" at bounding box center [180, 66] width 12 height 12
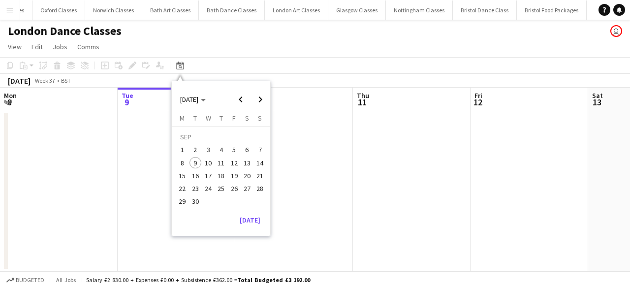
scroll to position [0, 1103]
click at [232, 181] on span "19" at bounding box center [234, 176] width 12 height 12
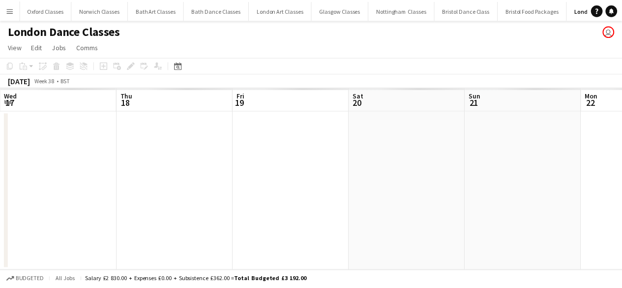
scroll to position [0, 339]
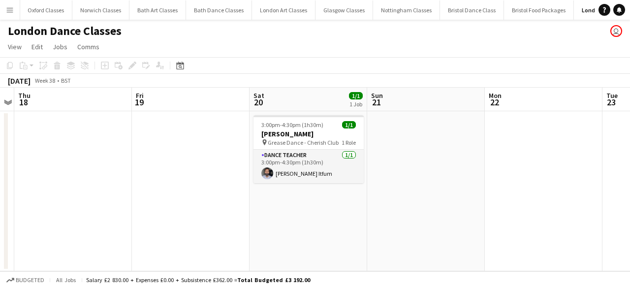
drag, startPoint x: 9, startPoint y: 13, endPoint x: 18, endPoint y: 16, distance: 9.2
click at [9, 13] on app-icon "Menu" at bounding box center [10, 10] width 8 height 8
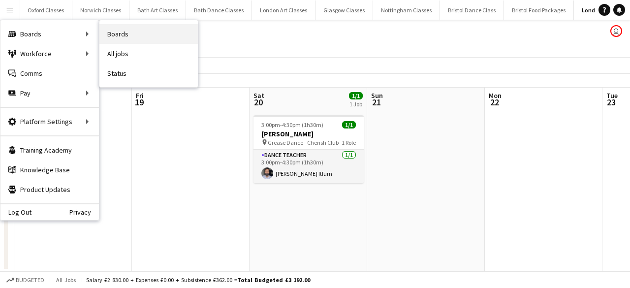
click at [136, 34] on link "Boards" at bounding box center [148, 34] width 98 height 20
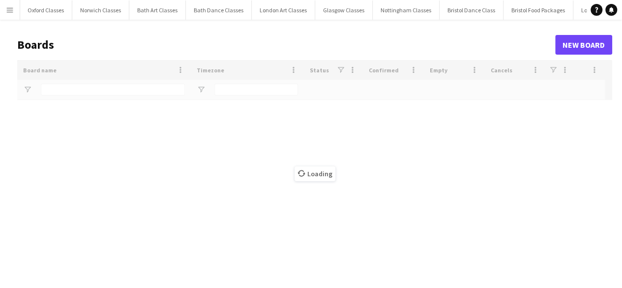
type input "***"
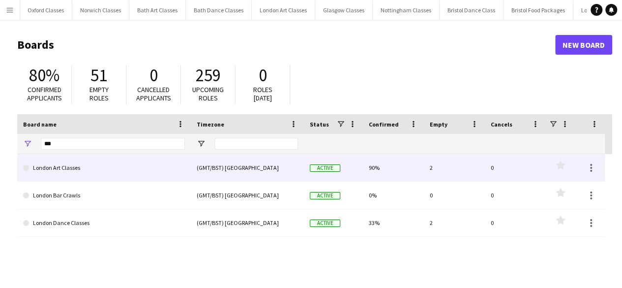
click at [61, 161] on link "London Art Classes" at bounding box center [104, 168] width 162 height 28
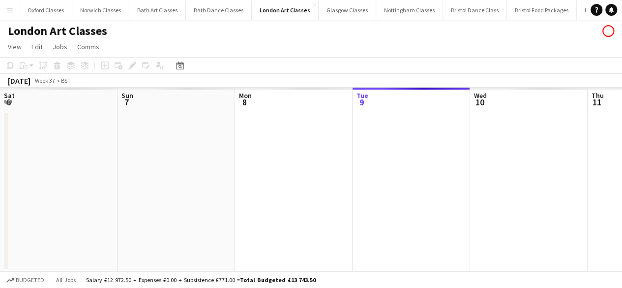
scroll to position [0, 235]
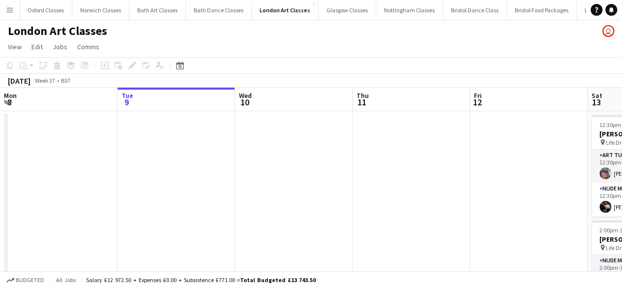
click at [188, 68] on app-toolbar "Copy Paste Paste Ctrl+V Paste with crew Ctrl+Shift+V Paste linked Job Delete Gr…" at bounding box center [311, 65] width 622 height 17
click at [183, 68] on icon at bounding box center [179, 66] width 7 height 8
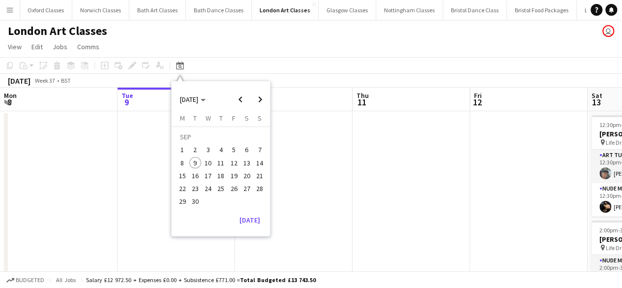
click at [238, 173] on span "19" at bounding box center [234, 176] width 12 height 12
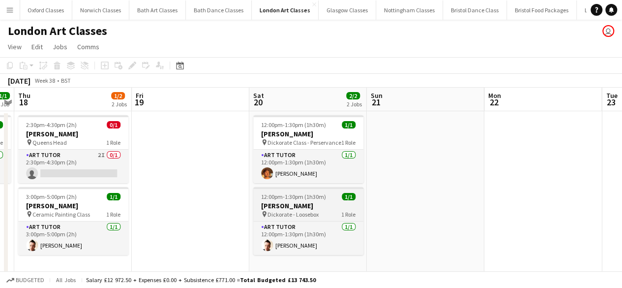
click at [300, 198] on span "12:00pm-1:30pm (1h30m)" at bounding box center [293, 196] width 65 height 7
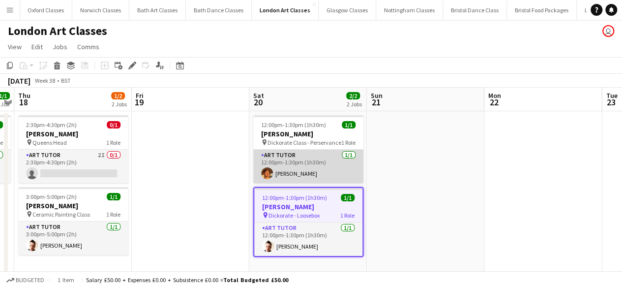
click at [305, 166] on app-card-role "Art Tutor 1/1 12:00pm-1:30pm (1h30m) William Osmond" at bounding box center [308, 166] width 110 height 33
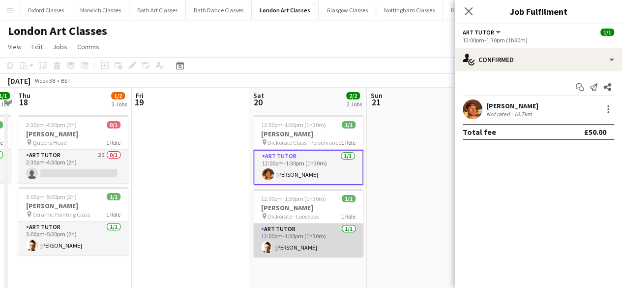
click at [312, 239] on app-card-role "Art Tutor 1/1 12:00pm-1:30pm (1h30m) Paul Savage" at bounding box center [308, 239] width 110 height 33
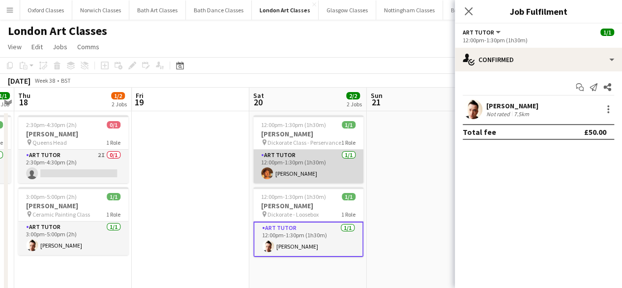
click at [304, 160] on app-card-role "Art Tutor 1/1 12:00pm-1:30pm (1h30m) William Osmond" at bounding box center [308, 166] width 110 height 33
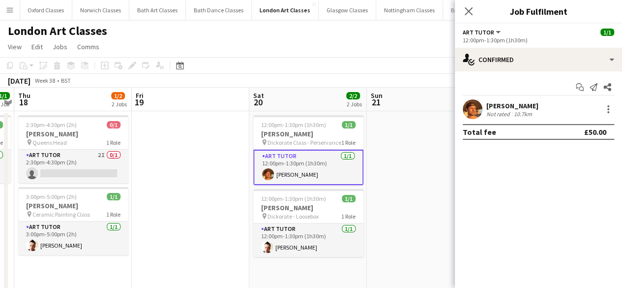
click at [469, 112] on app-user-avatar at bounding box center [473, 109] width 20 height 20
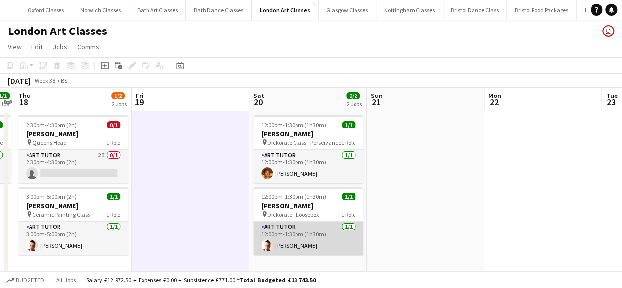
click at [279, 240] on app-card-role "Art Tutor 1/1 12:00pm-1:30pm (1h30m) Paul Savage" at bounding box center [308, 237] width 110 height 33
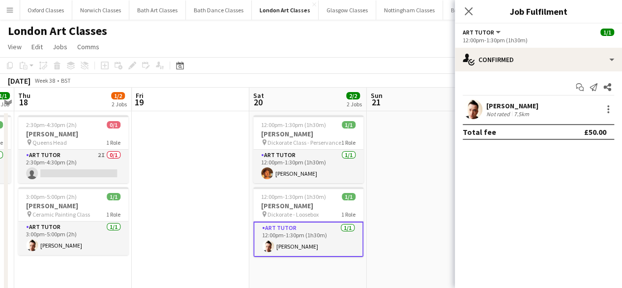
click at [472, 110] on app-user-avatar at bounding box center [473, 109] width 20 height 20
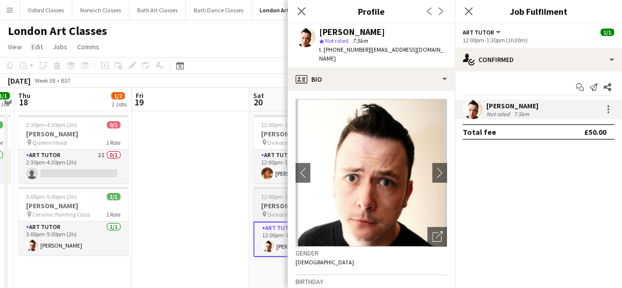
click at [267, 205] on h3 "[PERSON_NAME]" at bounding box center [308, 205] width 110 height 9
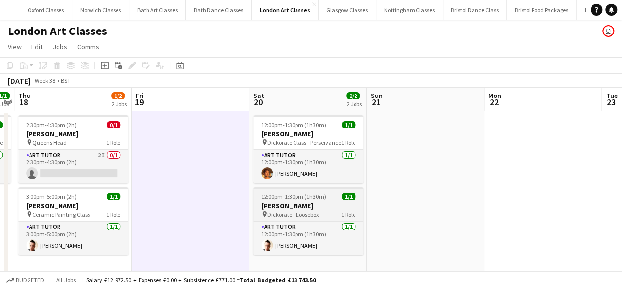
click at [281, 199] on span "12:00pm-1:30pm (1h30m)" at bounding box center [293, 196] width 65 height 7
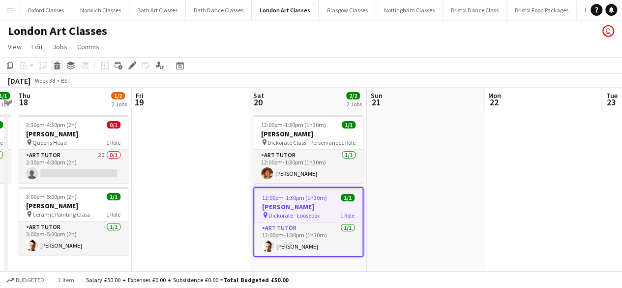
click at [59, 71] on div "Delete" at bounding box center [57, 66] width 12 height 12
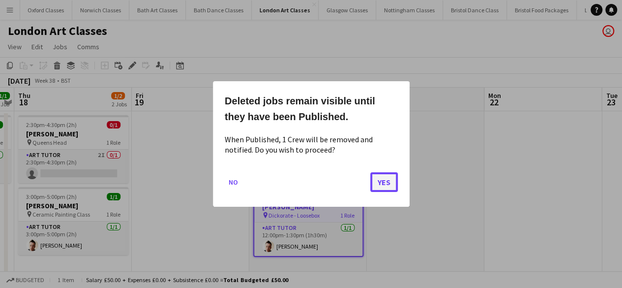
click at [387, 178] on button "Yes" at bounding box center [385, 182] width 28 height 20
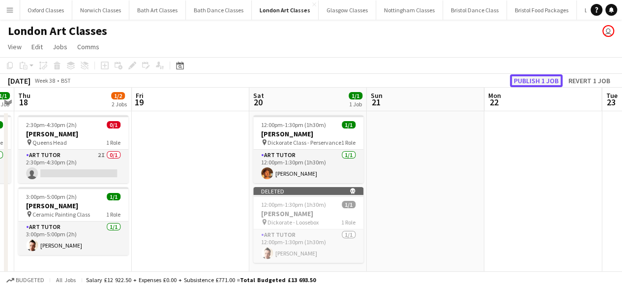
click at [534, 81] on button "Publish 1 job" at bounding box center [536, 80] width 53 height 13
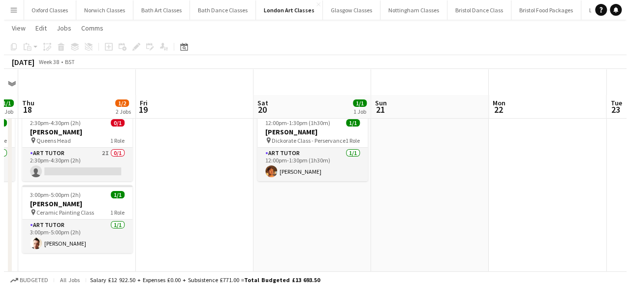
scroll to position [0, 0]
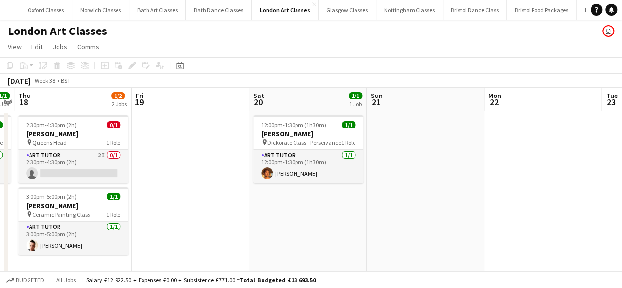
click at [12, 9] on app-icon "Menu" at bounding box center [10, 10] width 8 height 8
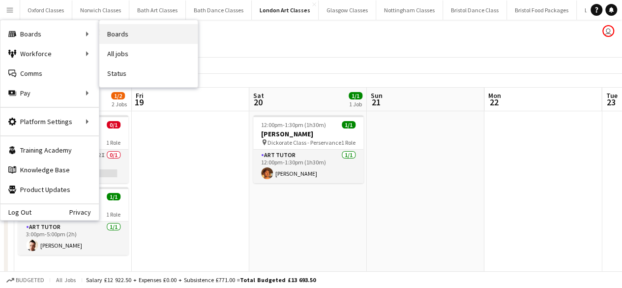
click at [146, 39] on link "Boards" at bounding box center [148, 34] width 98 height 20
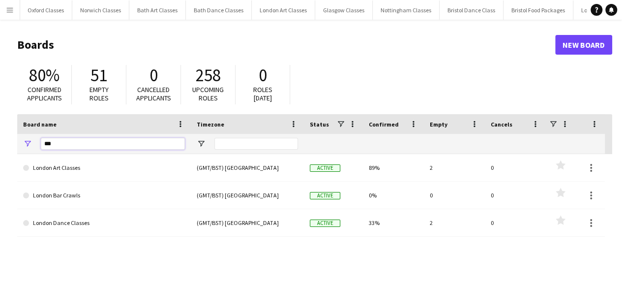
drag, startPoint x: 74, startPoint y: 145, endPoint x: 22, endPoint y: 142, distance: 52.2
click at [22, 142] on div "***" at bounding box center [104, 144] width 174 height 20
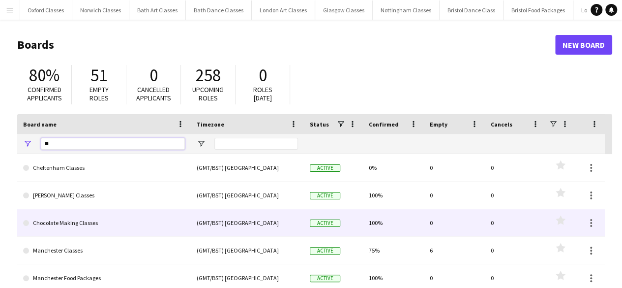
type input "**"
click at [74, 222] on link "Chocolate Making Classes" at bounding box center [104, 223] width 162 height 28
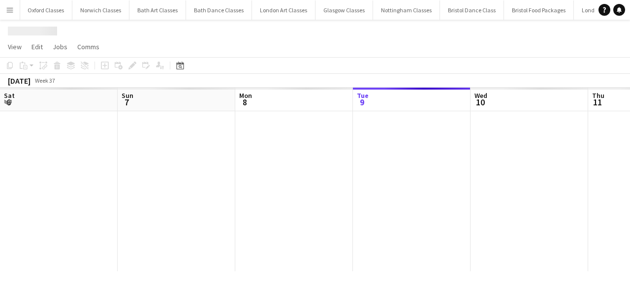
scroll to position [0, 235]
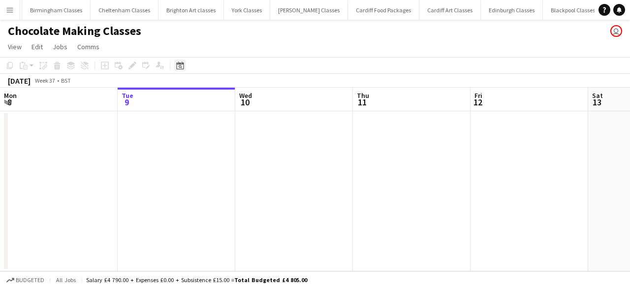
click at [180, 64] on icon at bounding box center [179, 66] width 7 height 8
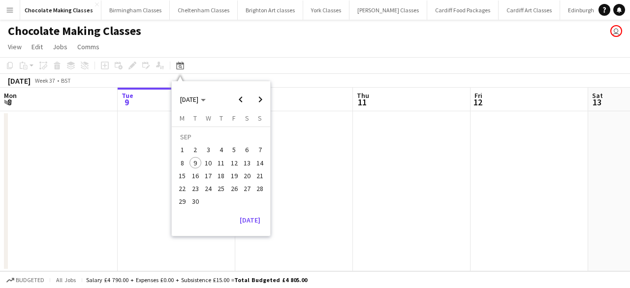
scroll to position [0, 123]
click at [228, 171] on button "19" at bounding box center [233, 175] width 13 height 13
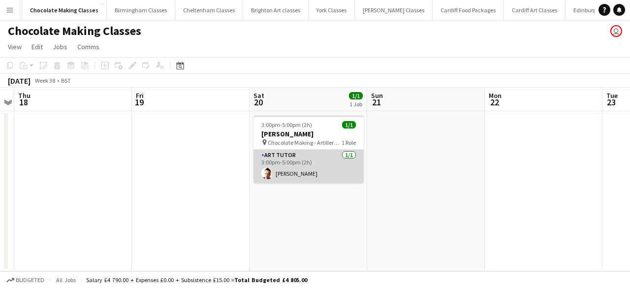
click at [288, 170] on app-card-role "Art Tutor 1/1 3:00pm-5:00pm (2h) Paul Savage" at bounding box center [308, 166] width 110 height 33
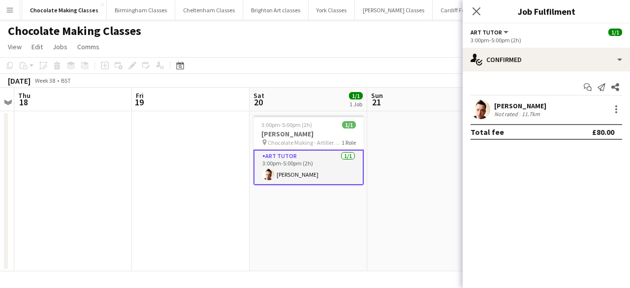
click at [265, 204] on app-date-cell "3:00pm-5:00pm (2h) 1/1 Olivia Markwell pin Chocolate Making - Artillery Arms 1 …" at bounding box center [308, 191] width 118 height 160
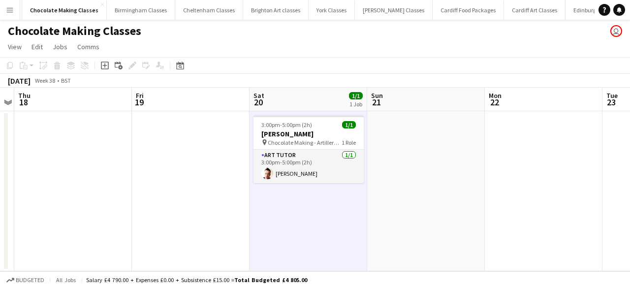
click at [10, 8] on app-icon "Menu" at bounding box center [10, 10] width 8 height 8
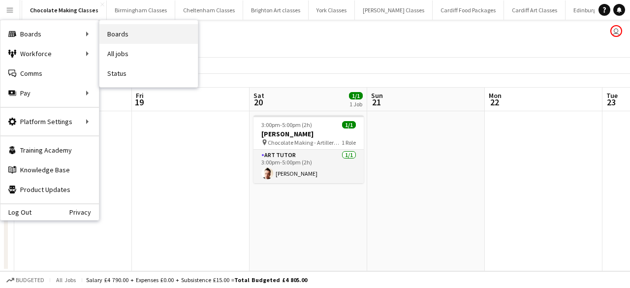
click at [138, 35] on link "Boards" at bounding box center [148, 34] width 98 height 20
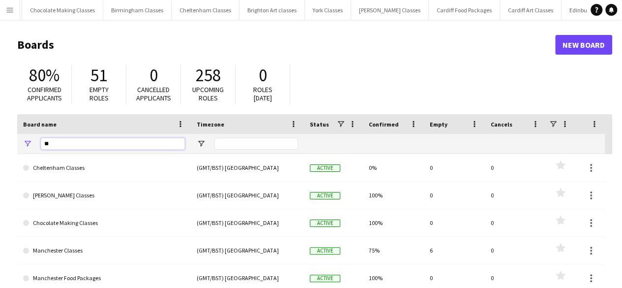
drag, startPoint x: 91, startPoint y: 147, endPoint x: 8, endPoint y: 144, distance: 82.7
click at [8, 144] on main "Boards New Board 80% Confirmed applicants 51 Empty roles 0 Cancelled applicants…" at bounding box center [311, 197] width 622 height 355
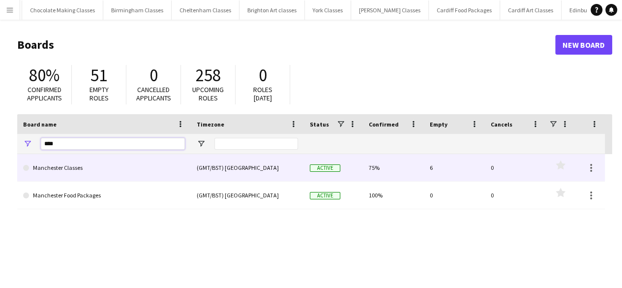
type input "****"
click at [83, 166] on link "Manchester Classes" at bounding box center [104, 168] width 162 height 28
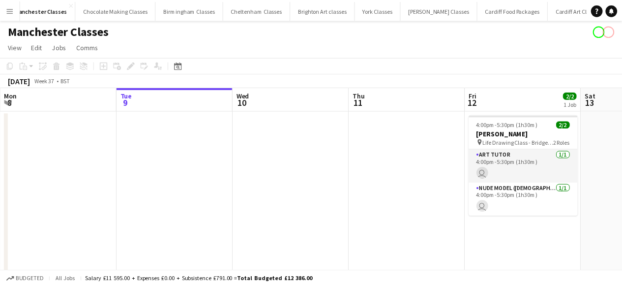
scroll to position [0, 59]
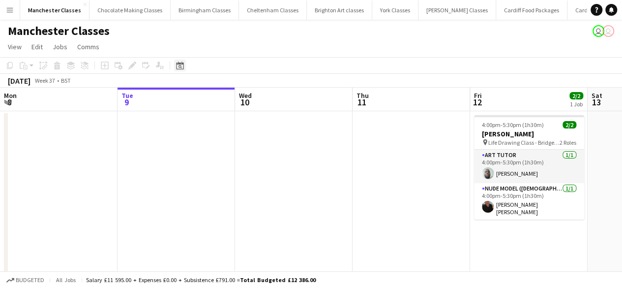
click at [177, 65] on icon at bounding box center [179, 66] width 7 height 8
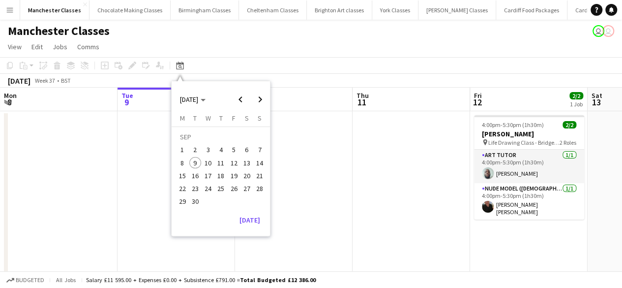
click at [230, 177] on span "19" at bounding box center [234, 176] width 12 height 12
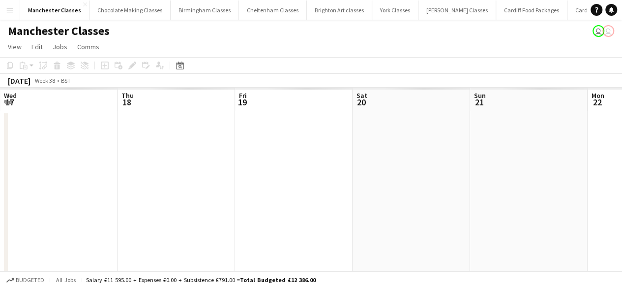
scroll to position [0, 339]
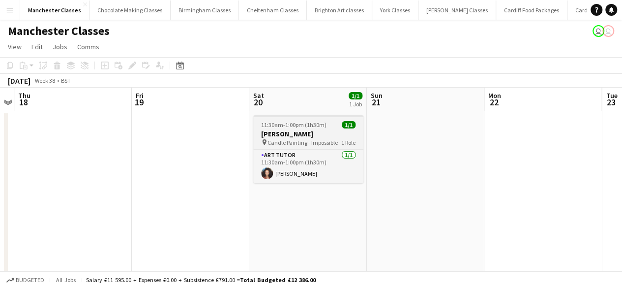
click at [318, 137] on h3 "[PERSON_NAME]" at bounding box center [308, 133] width 110 height 9
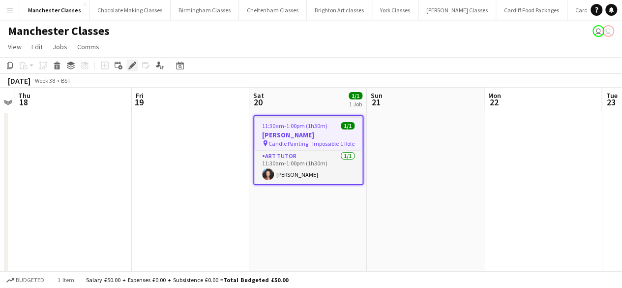
click at [130, 62] on icon "Edit" at bounding box center [132, 66] width 8 height 8
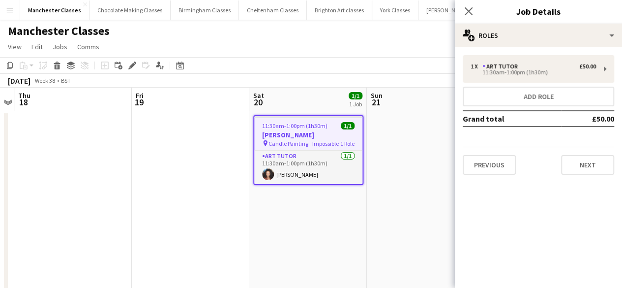
click at [588, 154] on div "Previous Next" at bounding box center [539, 161] width 152 height 28
click at [589, 158] on button "Next" at bounding box center [587, 165] width 53 height 20
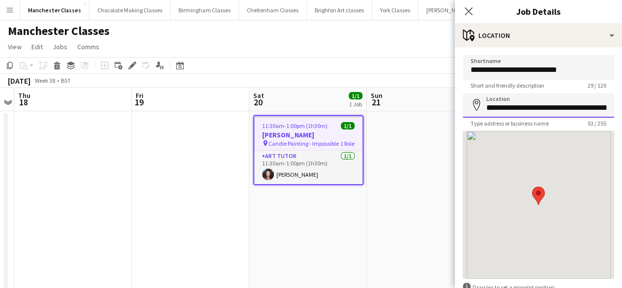
click at [549, 110] on input "**********" at bounding box center [539, 105] width 152 height 25
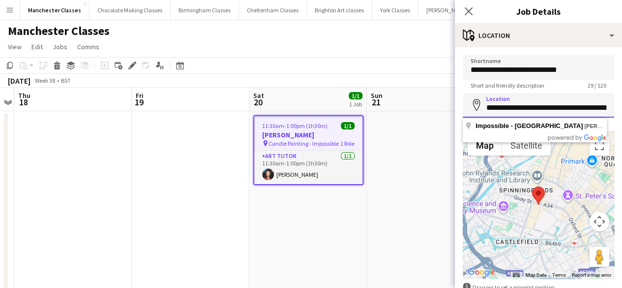
scroll to position [0, 63]
drag, startPoint x: 489, startPoint y: 110, endPoint x: 629, endPoint y: 111, distance: 140.2
click at [622, 111] on html "Menu Boards Boards Boards All jobs Status Workforce Workforce My Workforce Recr…" at bounding box center [311, 163] width 622 height 326
type input "*"
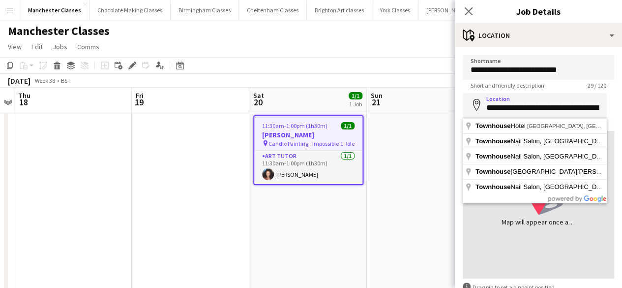
drag, startPoint x: 560, startPoint y: 127, endPoint x: 557, endPoint y: 121, distance: 7.7
type input "**********"
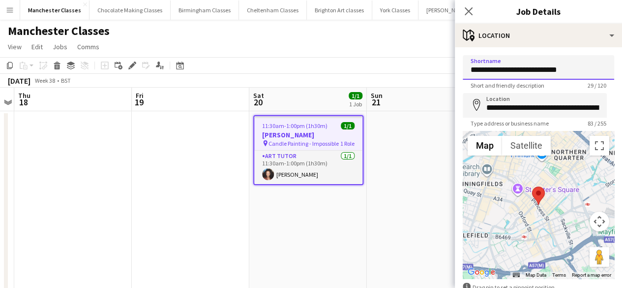
drag, startPoint x: 569, startPoint y: 70, endPoint x: 526, endPoint y: 70, distance: 42.8
click at [526, 70] on input "**********" at bounding box center [539, 67] width 152 height 25
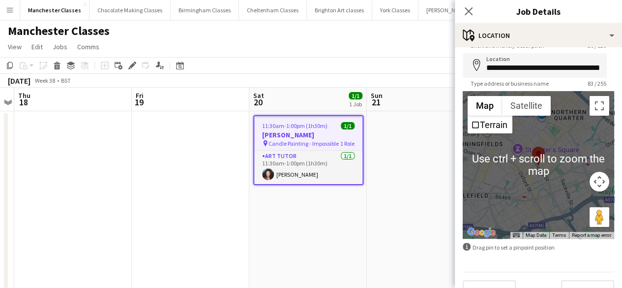
scroll to position [60, 0]
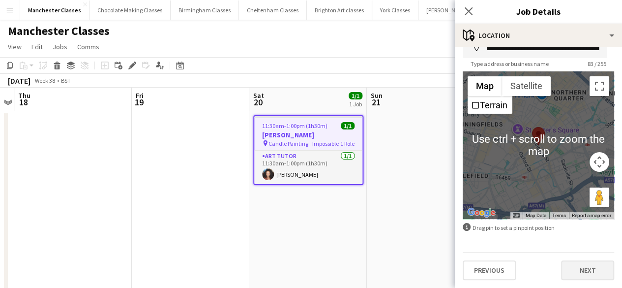
type input "**********"
drag, startPoint x: 597, startPoint y: 270, endPoint x: 567, endPoint y: 265, distance: 30.5
click at [596, 270] on button "Next" at bounding box center [587, 270] width 53 height 20
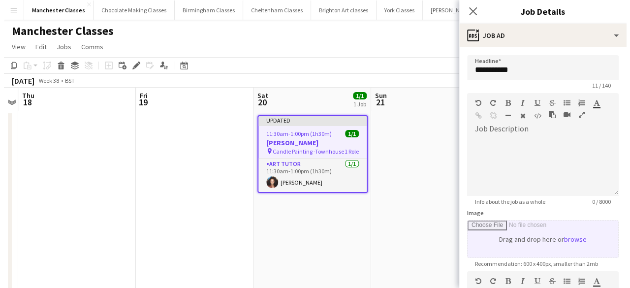
scroll to position [0, 0]
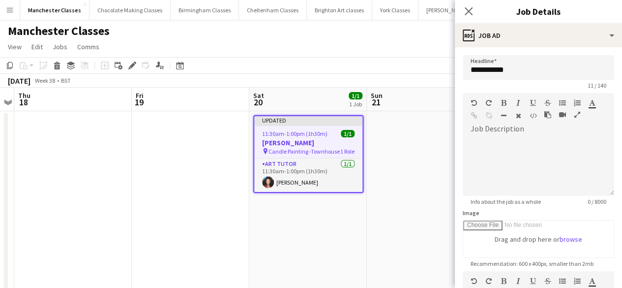
click at [396, 214] on app-date-cell at bounding box center [426, 210] width 118 height 198
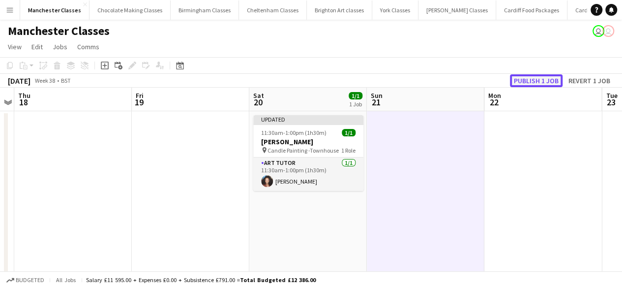
click at [537, 74] on button "Publish 1 job" at bounding box center [536, 80] width 53 height 13
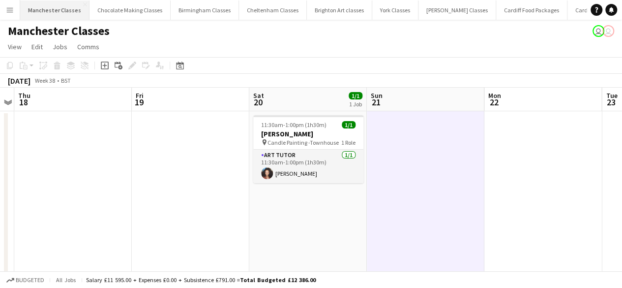
drag, startPoint x: 16, startPoint y: 14, endPoint x: 33, endPoint y: 14, distance: 17.2
click at [16, 14] on button "Menu" at bounding box center [10, 10] width 20 height 20
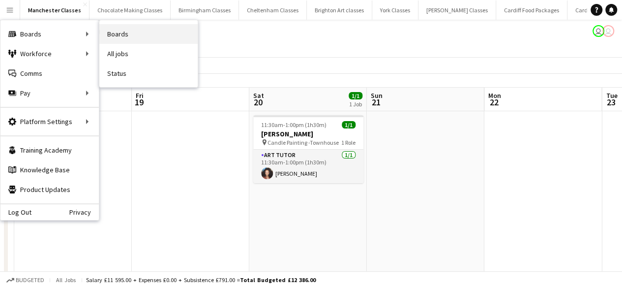
click at [125, 33] on link "Boards" at bounding box center [148, 34] width 98 height 20
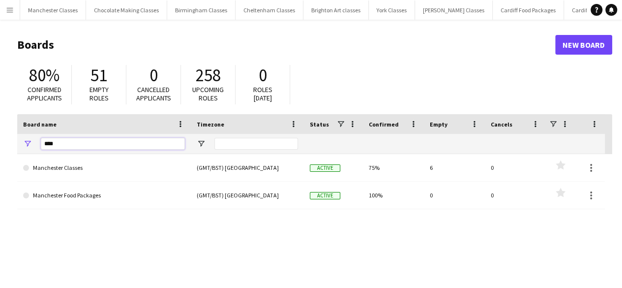
drag, startPoint x: 70, startPoint y: 146, endPoint x: 25, endPoint y: 142, distance: 45.4
click at [25, 142] on div "****" at bounding box center [104, 144] width 174 height 20
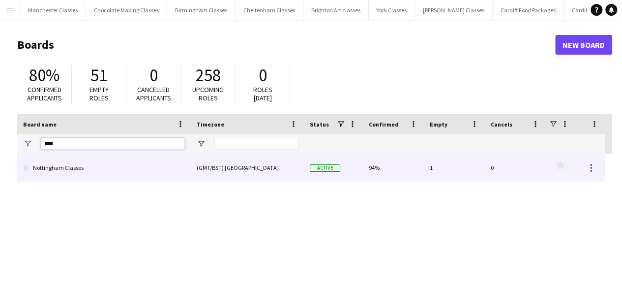
type input "****"
click at [91, 171] on link "Nottingham Classes" at bounding box center [104, 168] width 162 height 28
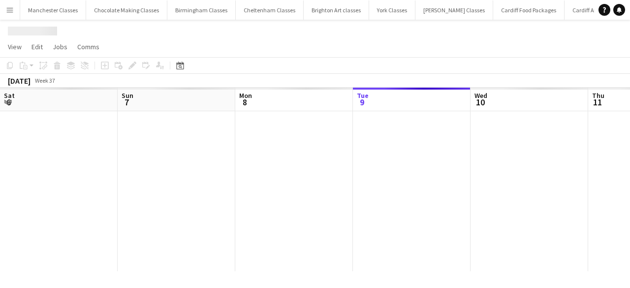
scroll to position [0, 235]
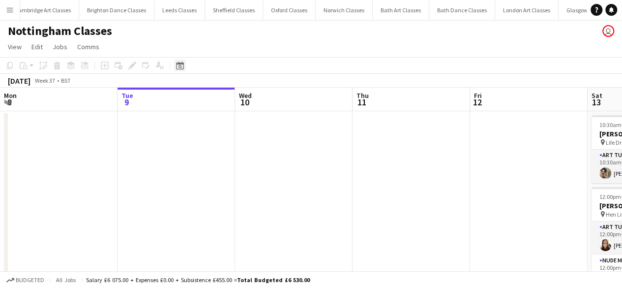
click at [175, 69] on div "Date picker" at bounding box center [180, 66] width 12 height 12
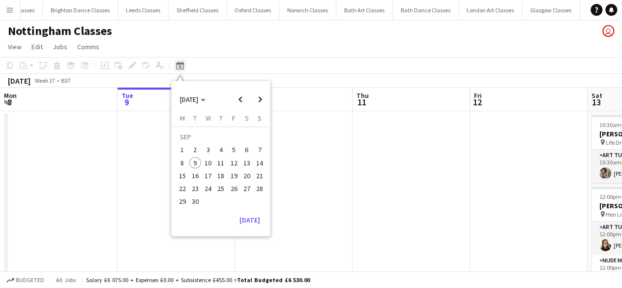
scroll to position [0, 900]
click at [228, 176] on span "19" at bounding box center [234, 176] width 12 height 12
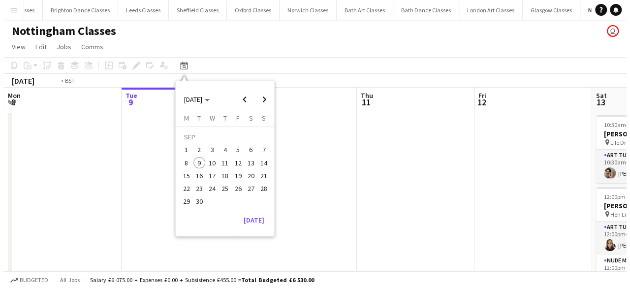
scroll to position [0, 339]
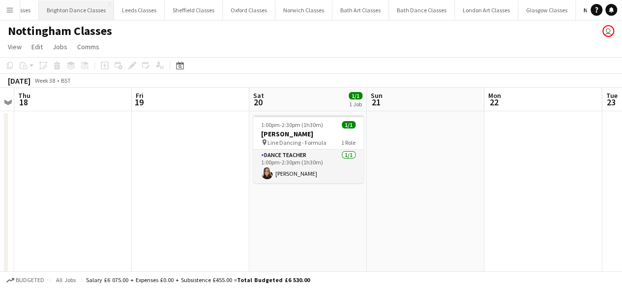
drag, startPoint x: 16, startPoint y: 10, endPoint x: 24, endPoint y: 12, distance: 8.6
click at [16, 10] on button "Menu" at bounding box center [10, 10] width 20 height 20
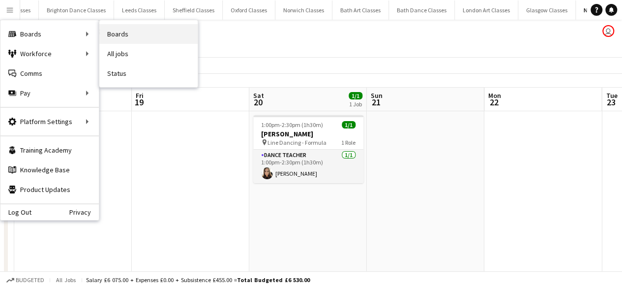
click at [151, 33] on link "Boards" at bounding box center [148, 34] width 98 height 20
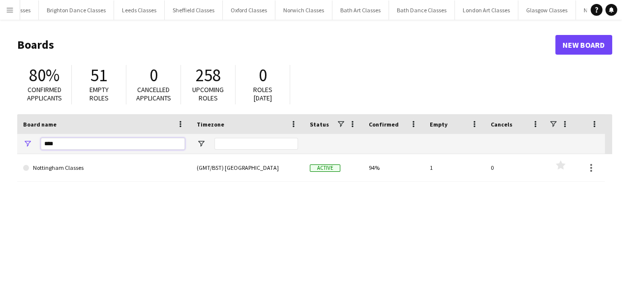
drag, startPoint x: 47, startPoint y: 140, endPoint x: 12, endPoint y: 138, distance: 35.5
click at [12, 138] on main "Boards New Board 80% Confirmed applicants 51 Empty roles 0 Cancelled applicants…" at bounding box center [311, 197] width 622 height 355
type input "****"
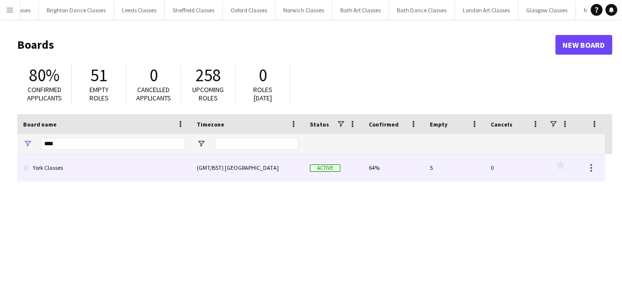
click at [85, 167] on link "York Classes" at bounding box center [104, 168] width 162 height 28
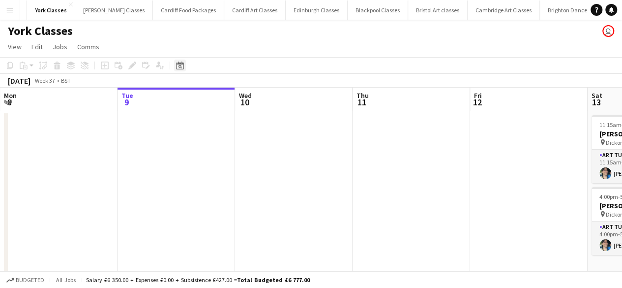
scroll to position [0, 399]
click at [182, 64] on icon at bounding box center [179, 66] width 7 height 8
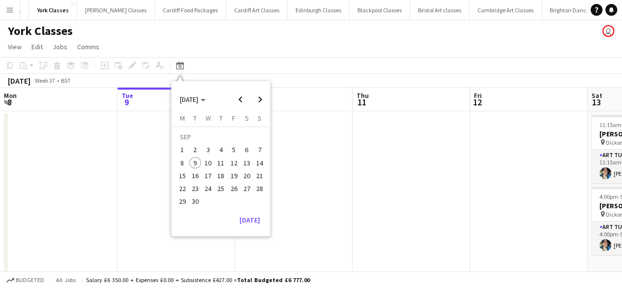
click at [236, 180] on span "19" at bounding box center [234, 176] width 12 height 12
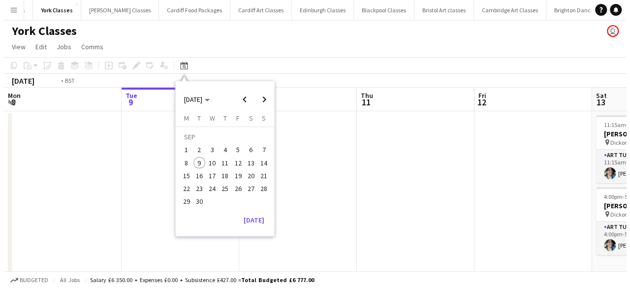
scroll to position [0, 339]
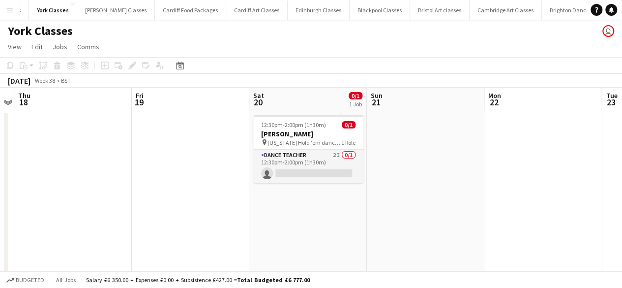
click at [17, 11] on button "Menu" at bounding box center [10, 10] width 20 height 20
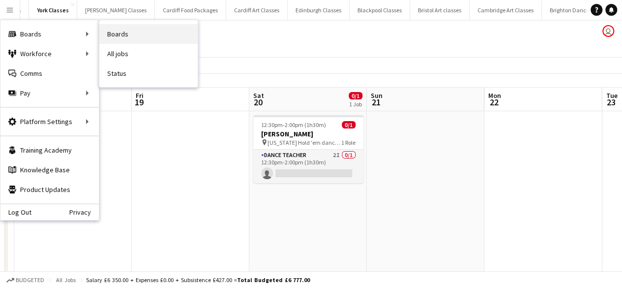
click at [113, 31] on link "Boards" at bounding box center [148, 34] width 98 height 20
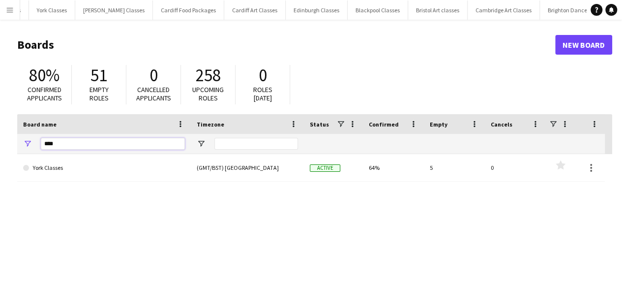
drag, startPoint x: 99, startPoint y: 141, endPoint x: 27, endPoint y: 141, distance: 71.8
click at [27, 141] on div "****" at bounding box center [104, 144] width 174 height 20
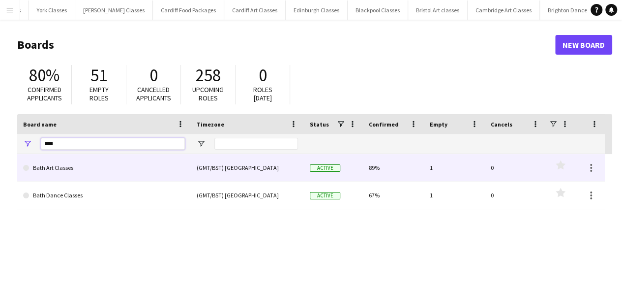
type input "****"
click at [73, 168] on link "Bath Art Classes" at bounding box center [104, 168] width 162 height 28
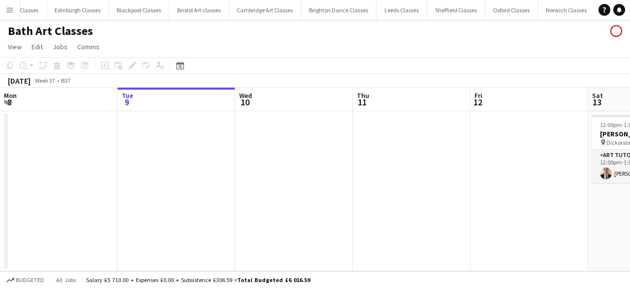
scroll to position [0, 652]
click at [183, 65] on icon at bounding box center [179, 66] width 7 height 8
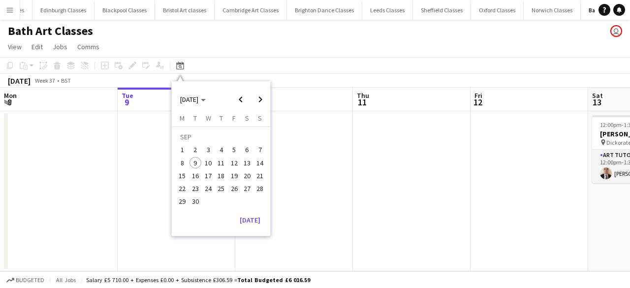
click at [236, 174] on span "19" at bounding box center [234, 176] width 12 height 12
